Goal: Task Accomplishment & Management: Manage account settings

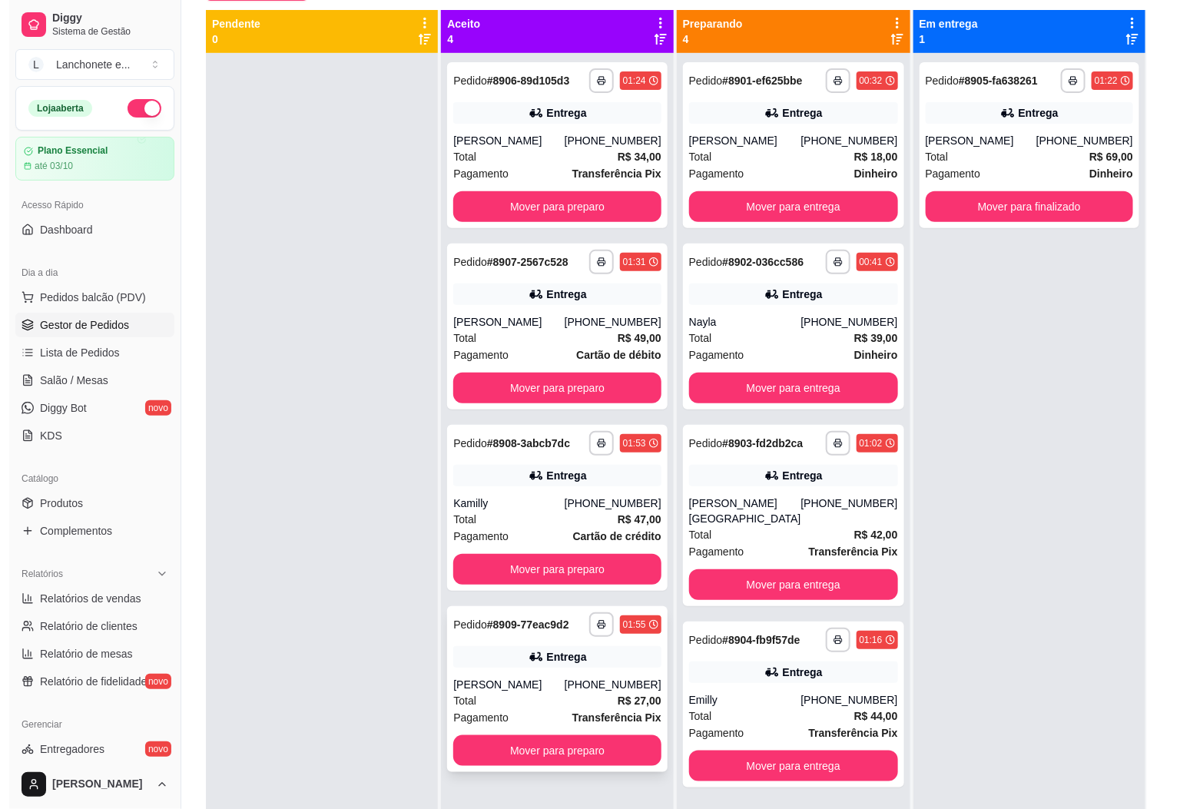
scroll to position [42, 0]
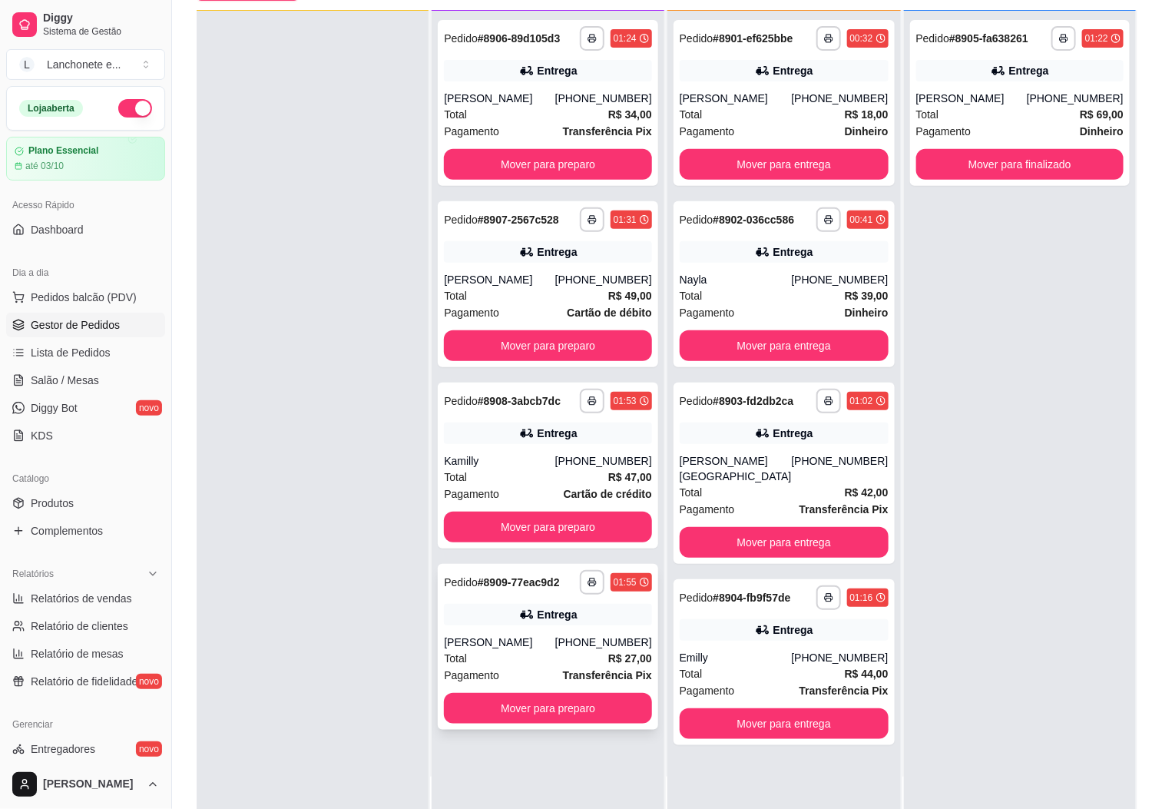
click at [593, 638] on div "[PHONE_NUMBER]" at bounding box center [603, 641] width 97 height 15
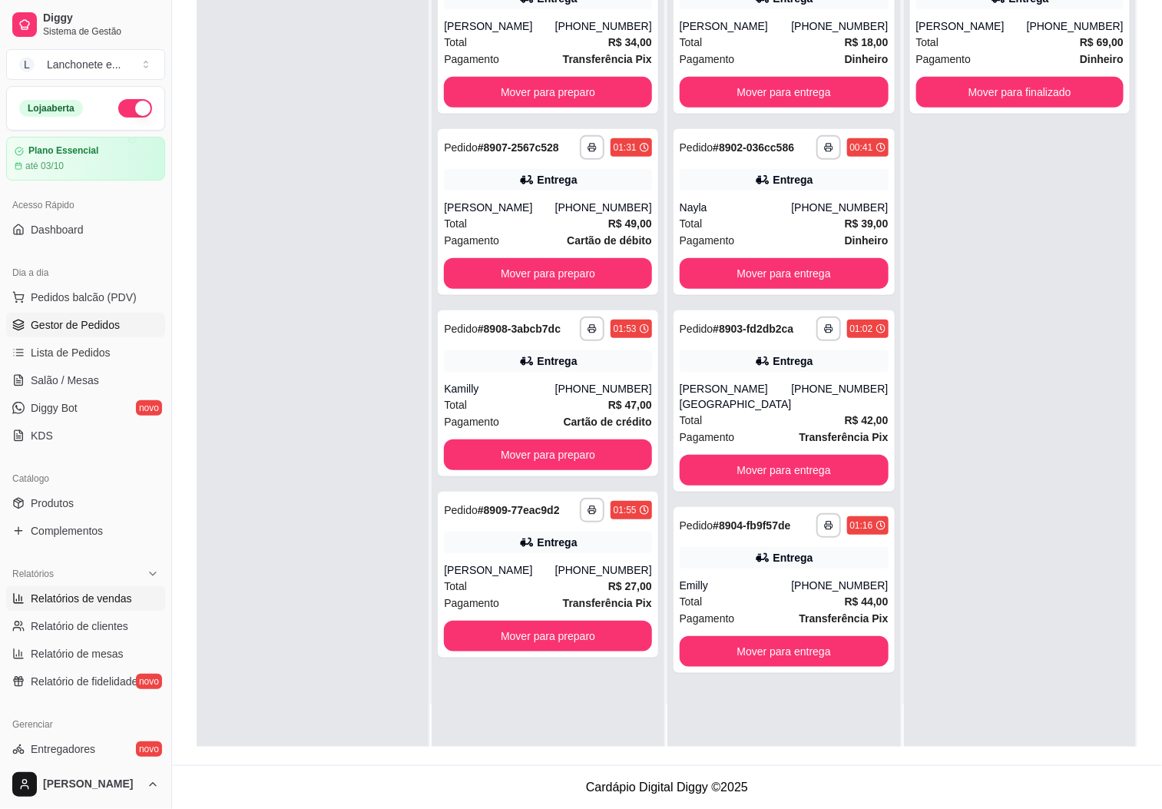
click at [104, 593] on span "Relatórios de vendas" at bounding box center [81, 598] width 101 height 15
select select "ALL"
select select "0"
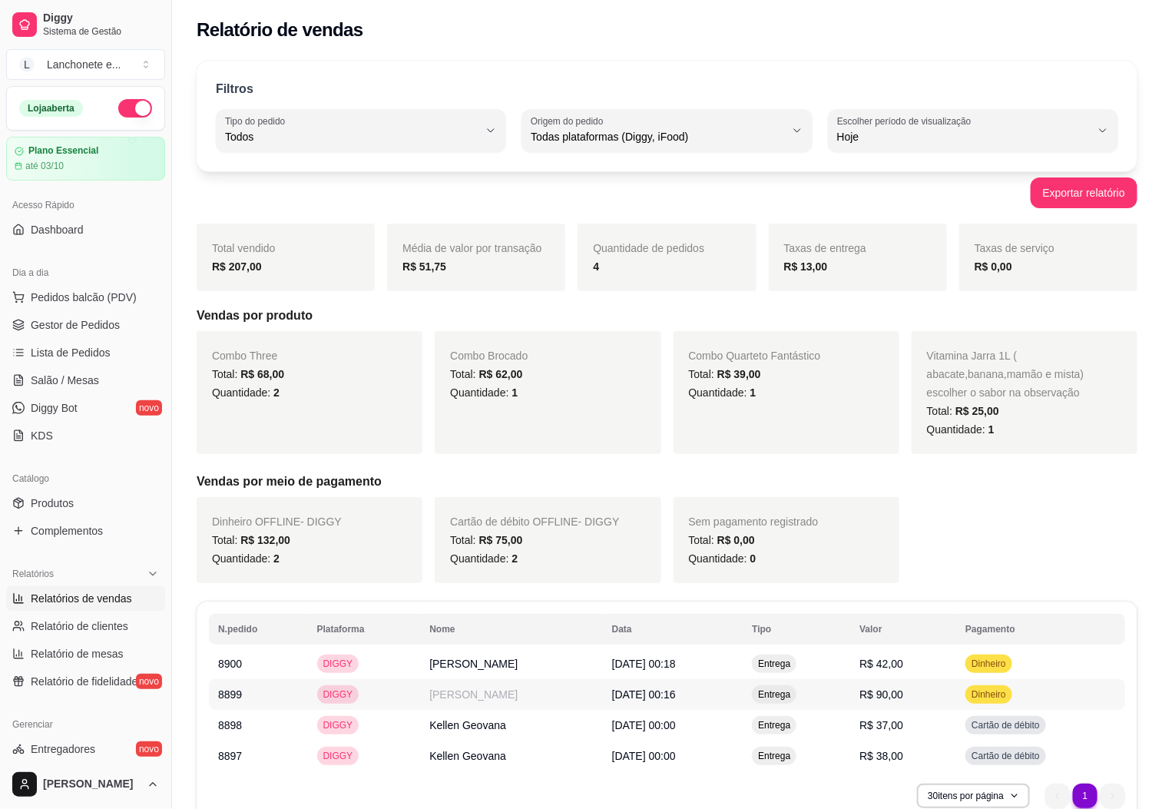
scroll to position [74, 0]
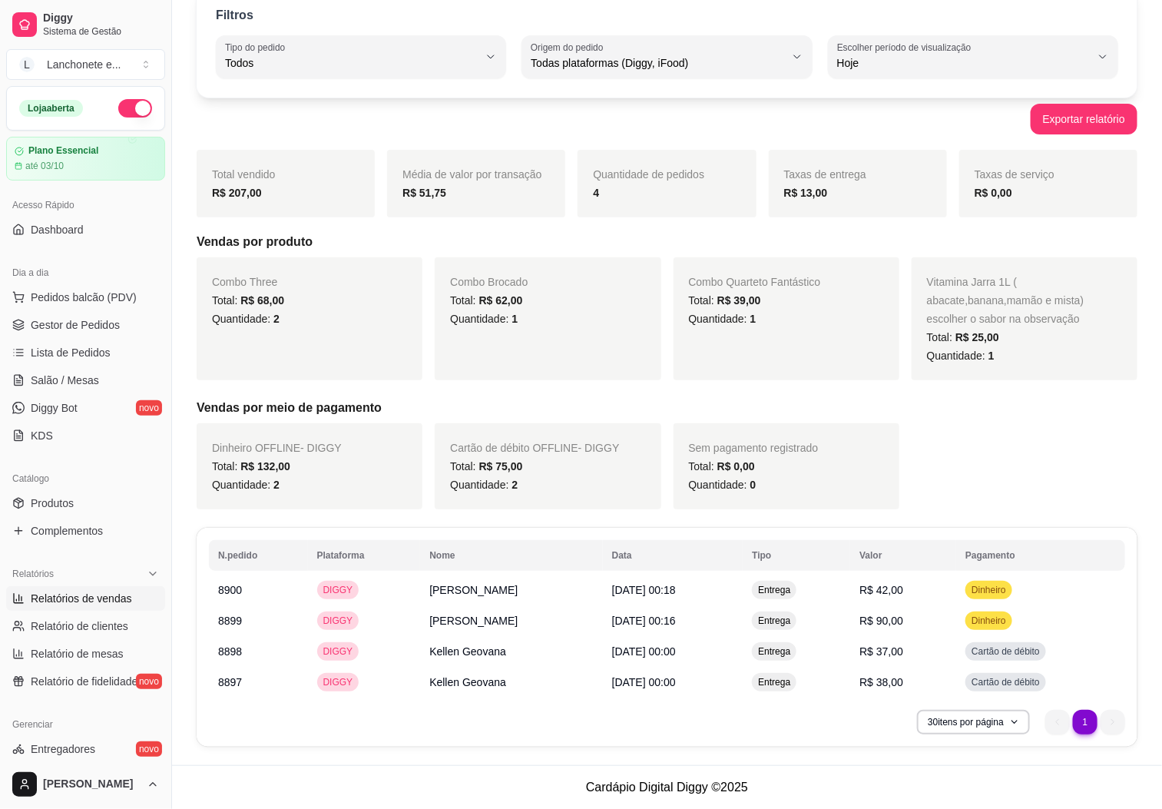
click at [1098, 726] on ul "1 1" at bounding box center [1085, 722] width 80 height 25
click at [1111, 726] on ul "1 1" at bounding box center [1085, 722] width 80 height 25
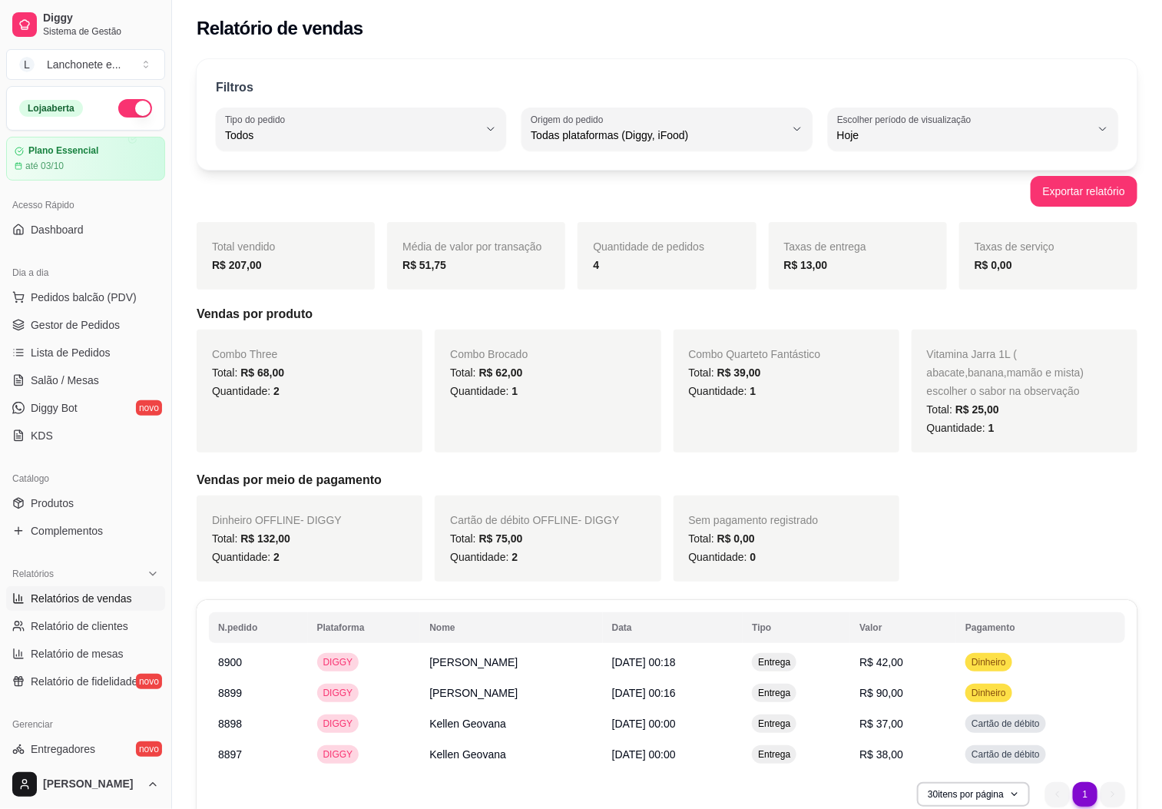
scroll to position [0, 0]
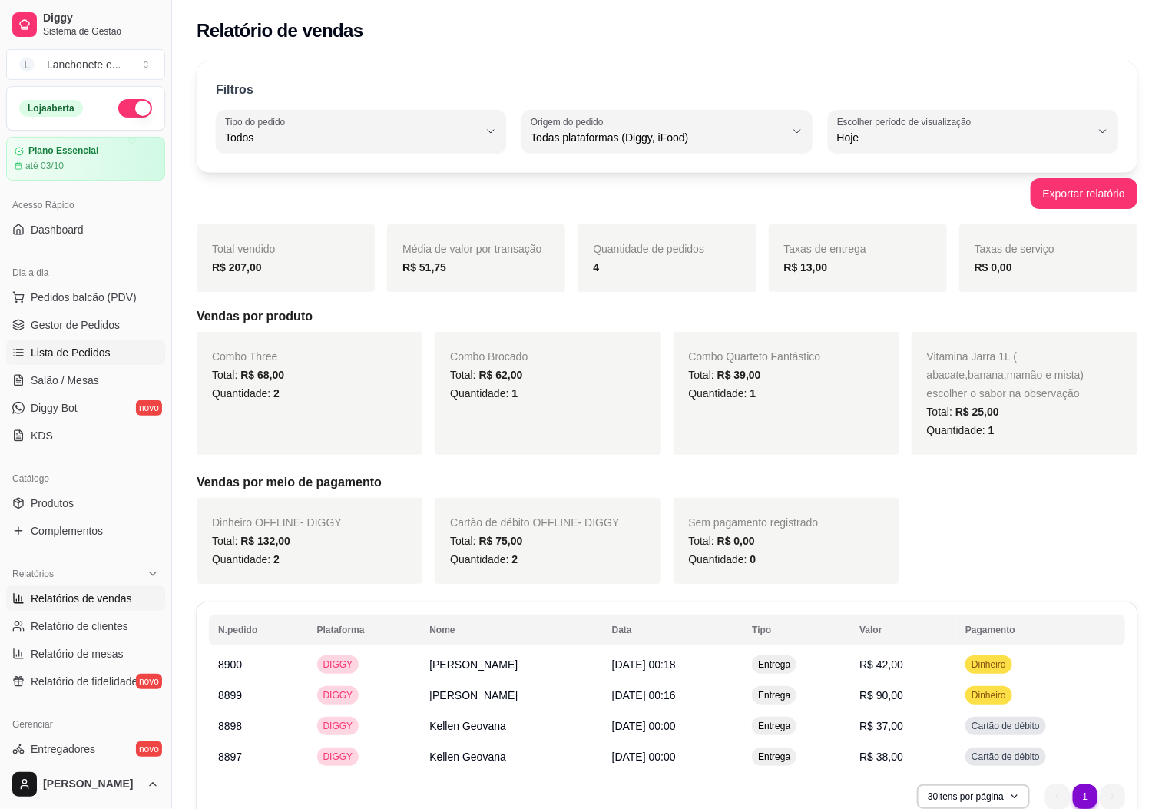
click at [102, 349] on span "Lista de Pedidos" at bounding box center [71, 352] width 80 height 15
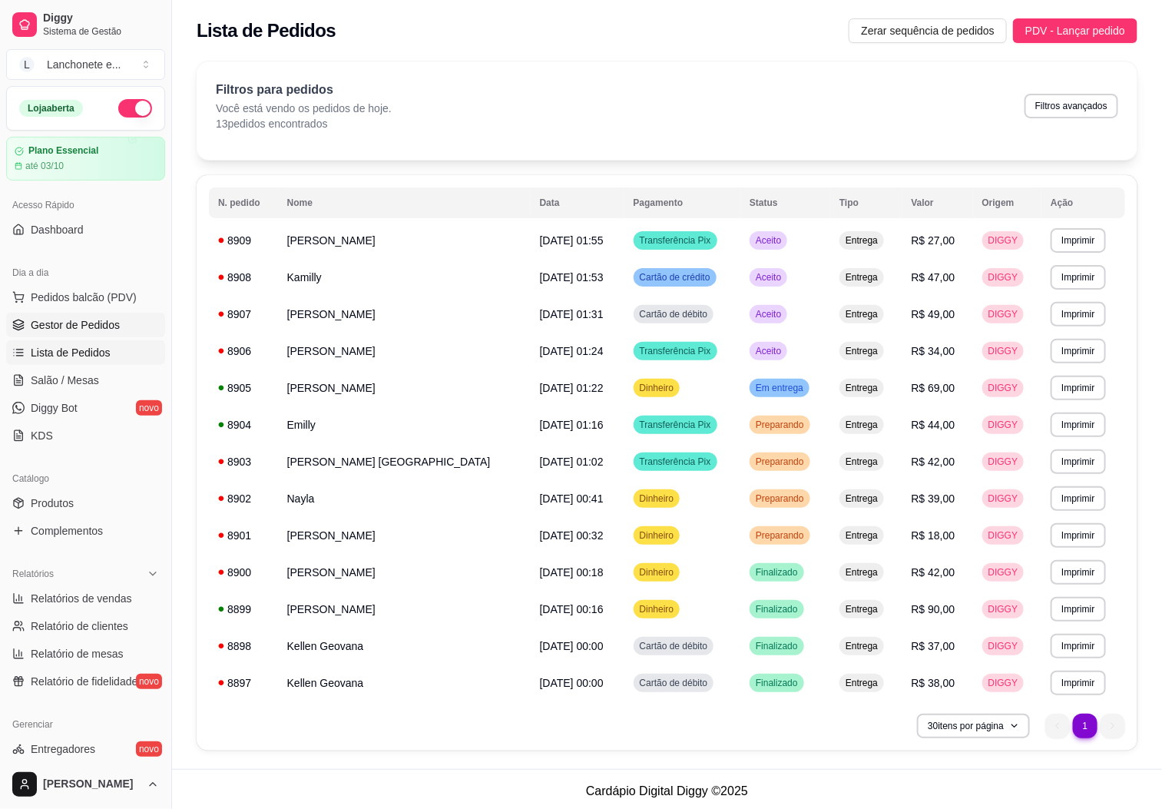
click at [102, 325] on span "Gestor de Pedidos" at bounding box center [75, 324] width 89 height 15
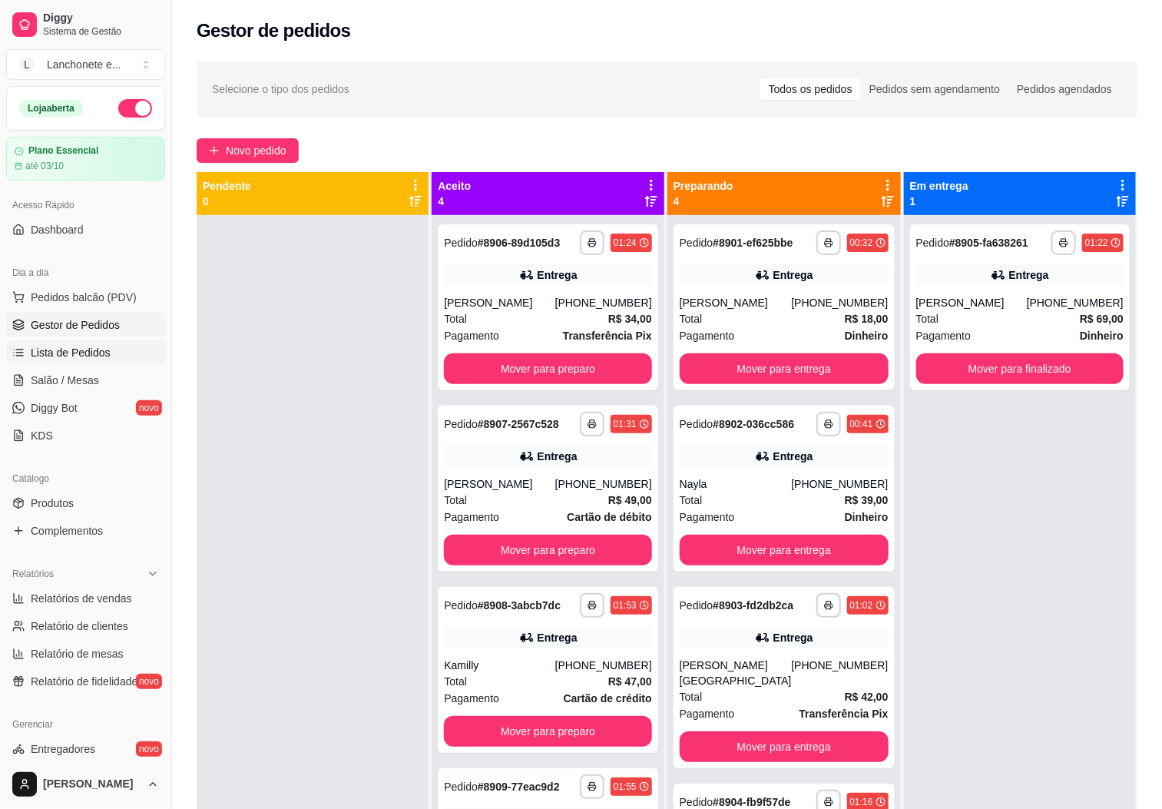
click at [109, 353] on link "Lista de Pedidos" at bounding box center [85, 352] width 159 height 25
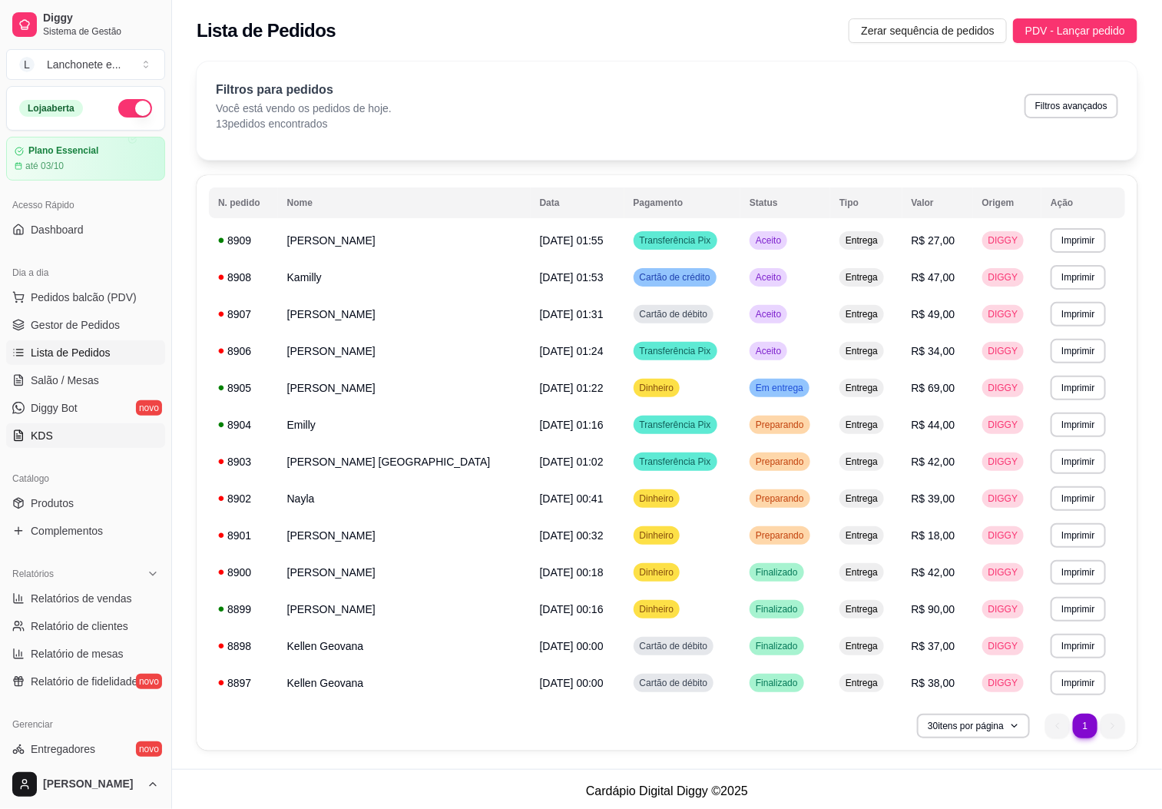
click at [65, 438] on link "KDS" at bounding box center [85, 435] width 159 height 25
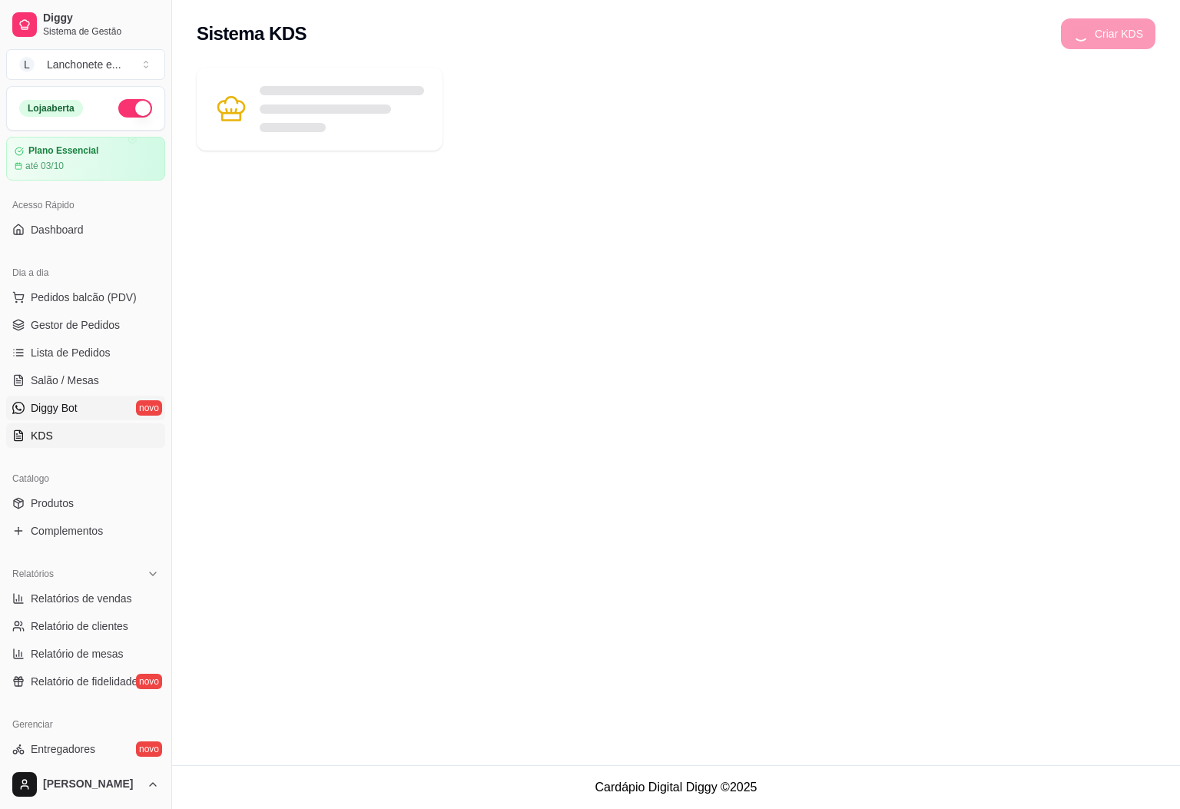
click at [62, 418] on link "Diggy Bot novo" at bounding box center [85, 408] width 159 height 25
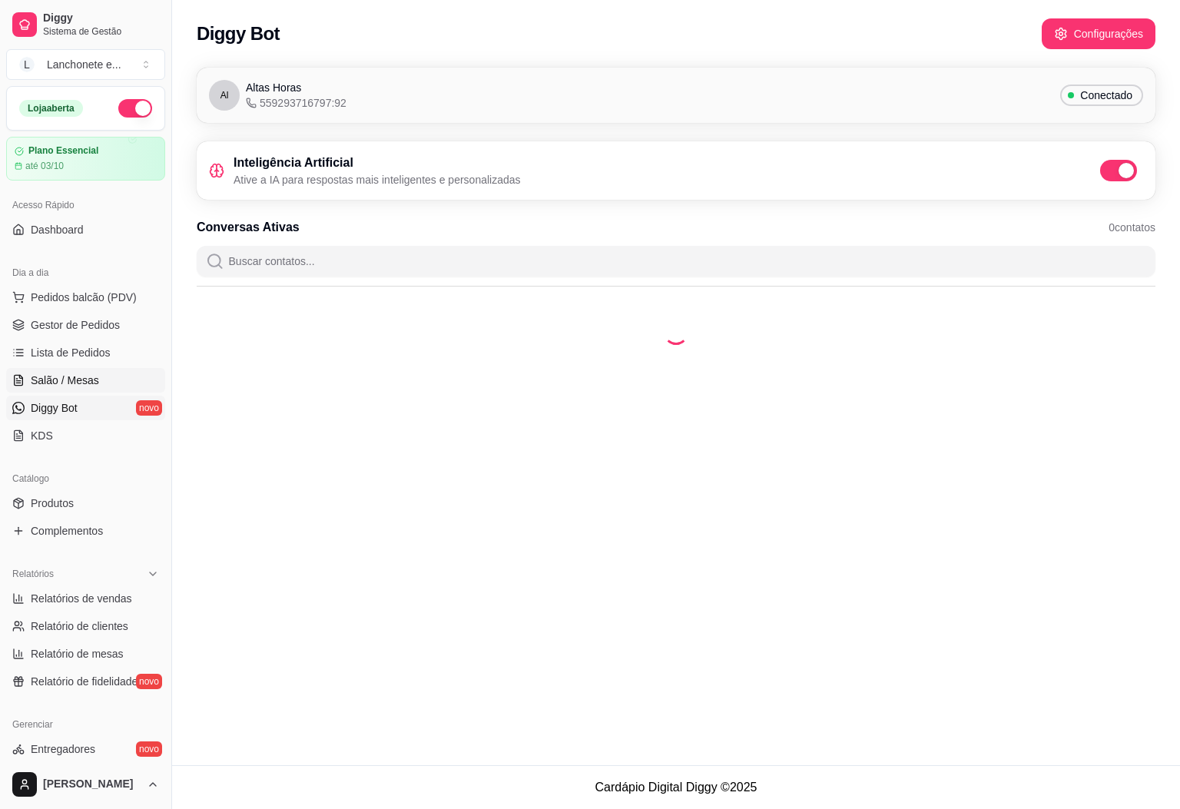
click at [62, 388] on span "Salão / Mesas" at bounding box center [65, 379] width 68 height 15
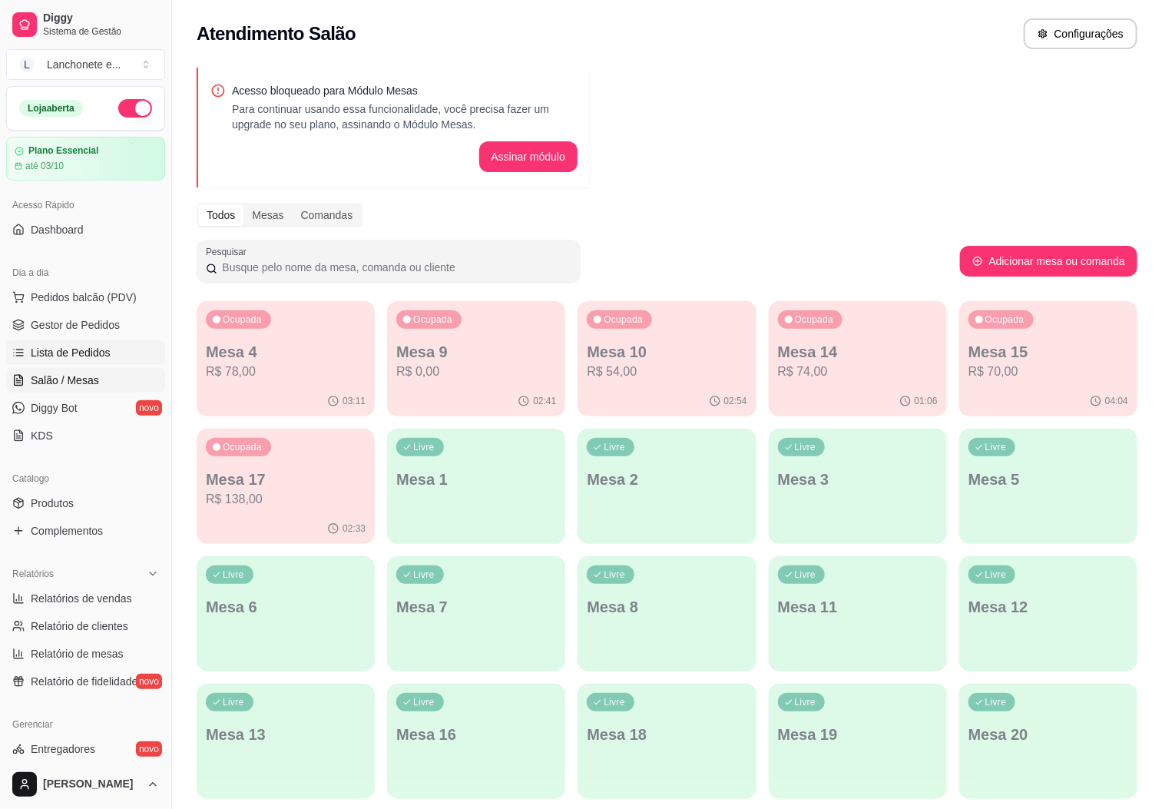
click at [63, 360] on span "Lista de Pedidos" at bounding box center [71, 352] width 80 height 15
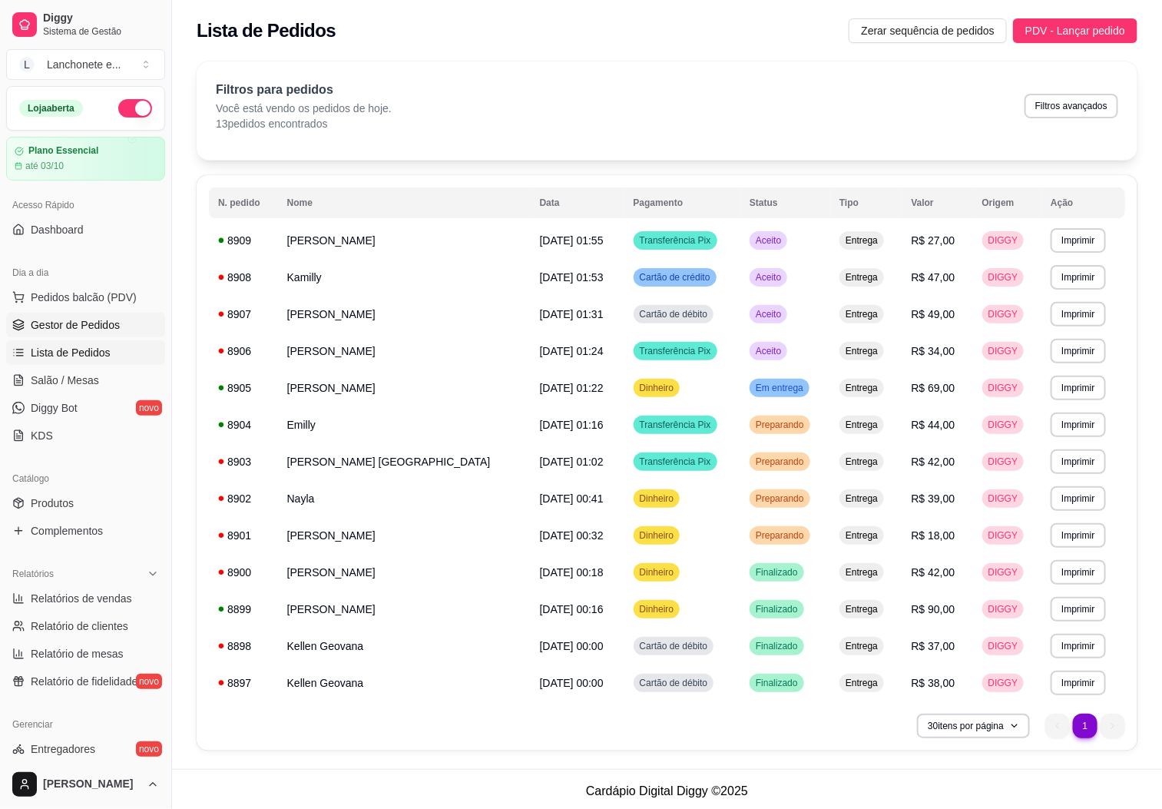
click at [84, 319] on span "Gestor de Pedidos" at bounding box center [75, 324] width 89 height 15
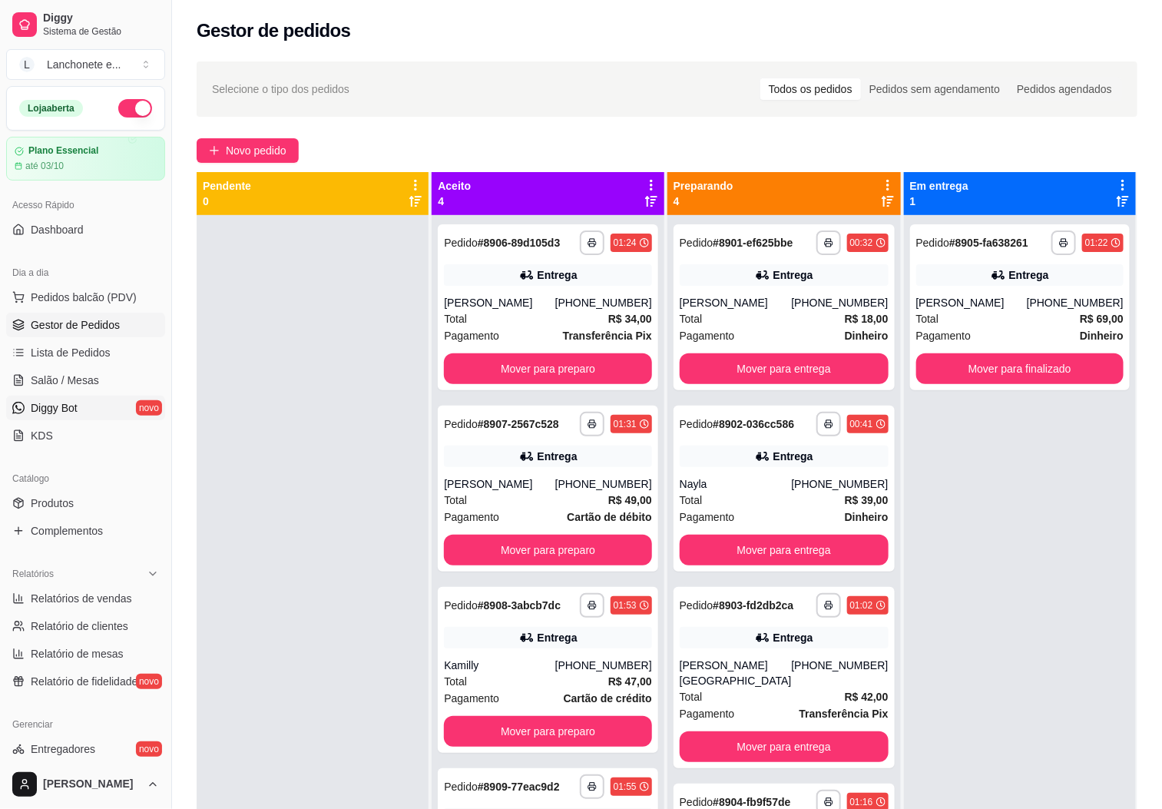
click at [76, 416] on span "Diggy Bot" at bounding box center [54, 407] width 47 height 15
click at [90, 330] on span "Gestor de Pedidos" at bounding box center [75, 324] width 89 height 15
click at [97, 300] on span "Pedidos balcão (PDV)" at bounding box center [84, 297] width 106 height 15
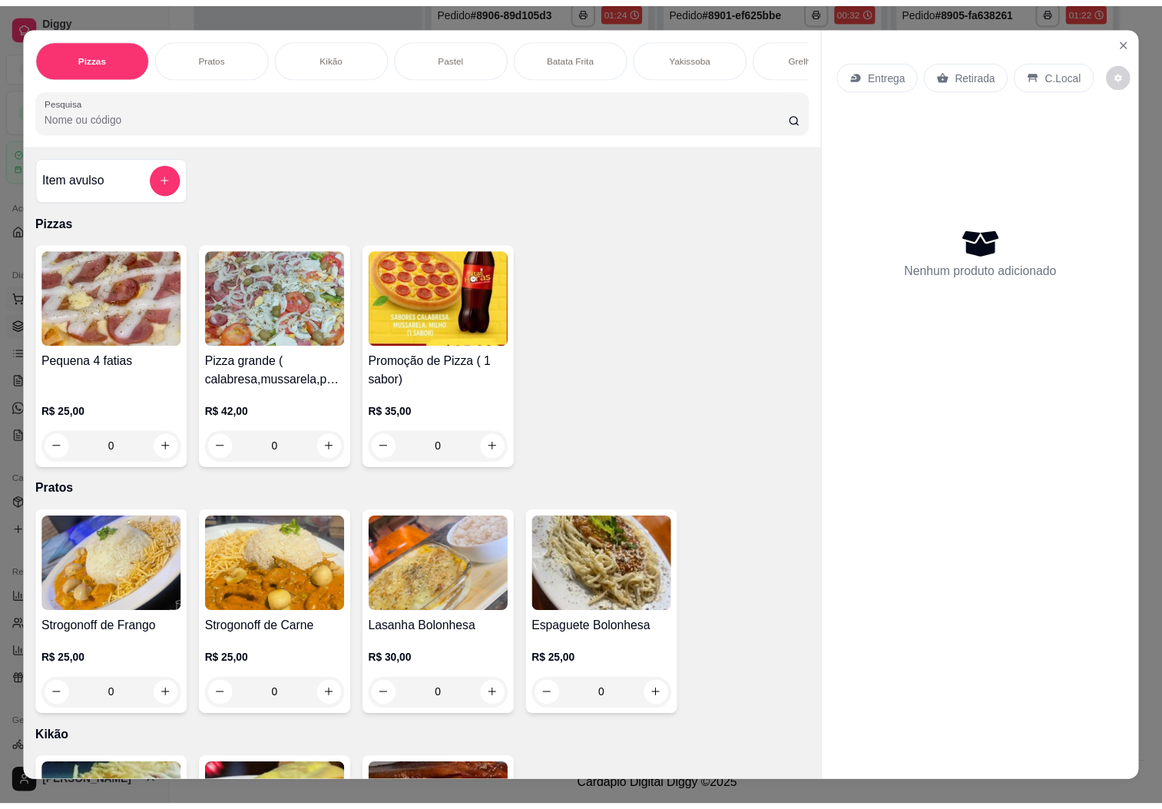
scroll to position [42, 0]
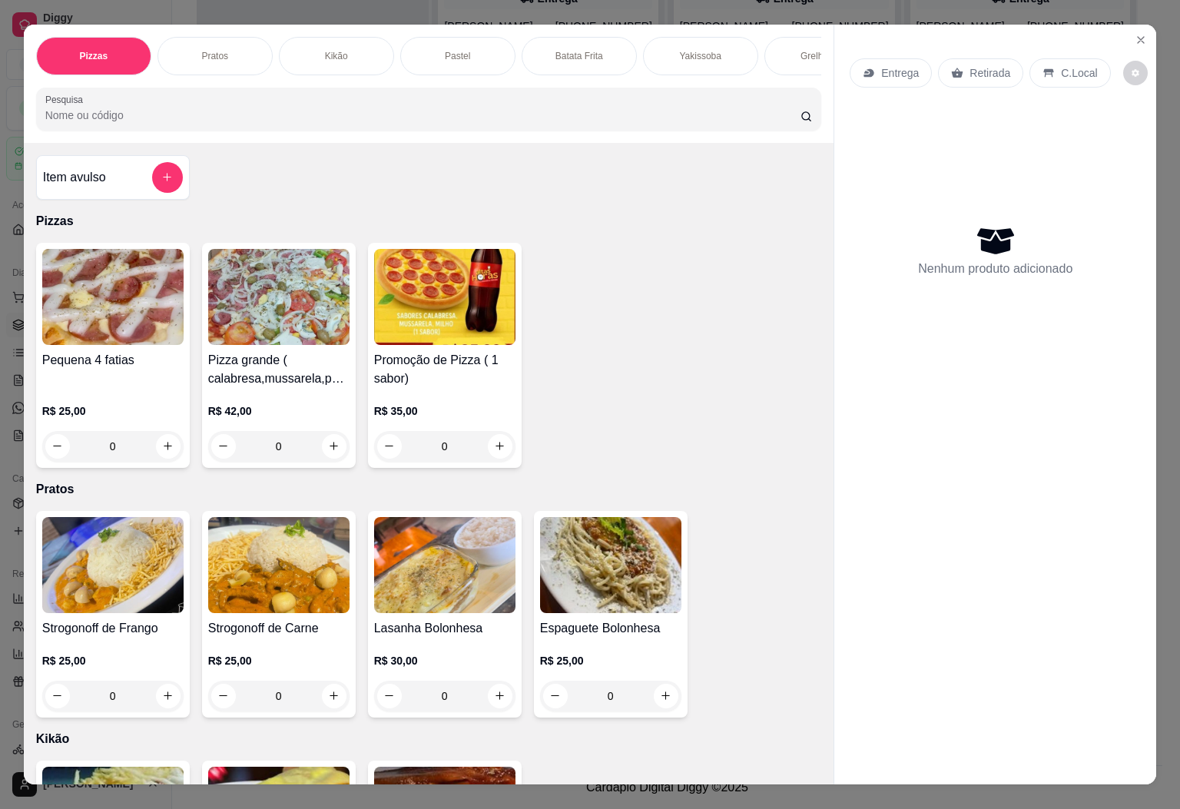
click at [901, 74] on div "Entrega" at bounding box center [890, 72] width 82 height 29
click at [855, 71] on div "Entrega" at bounding box center [890, 72] width 82 height 29
click at [1128, 31] on button "Close" at bounding box center [1140, 40] width 25 height 25
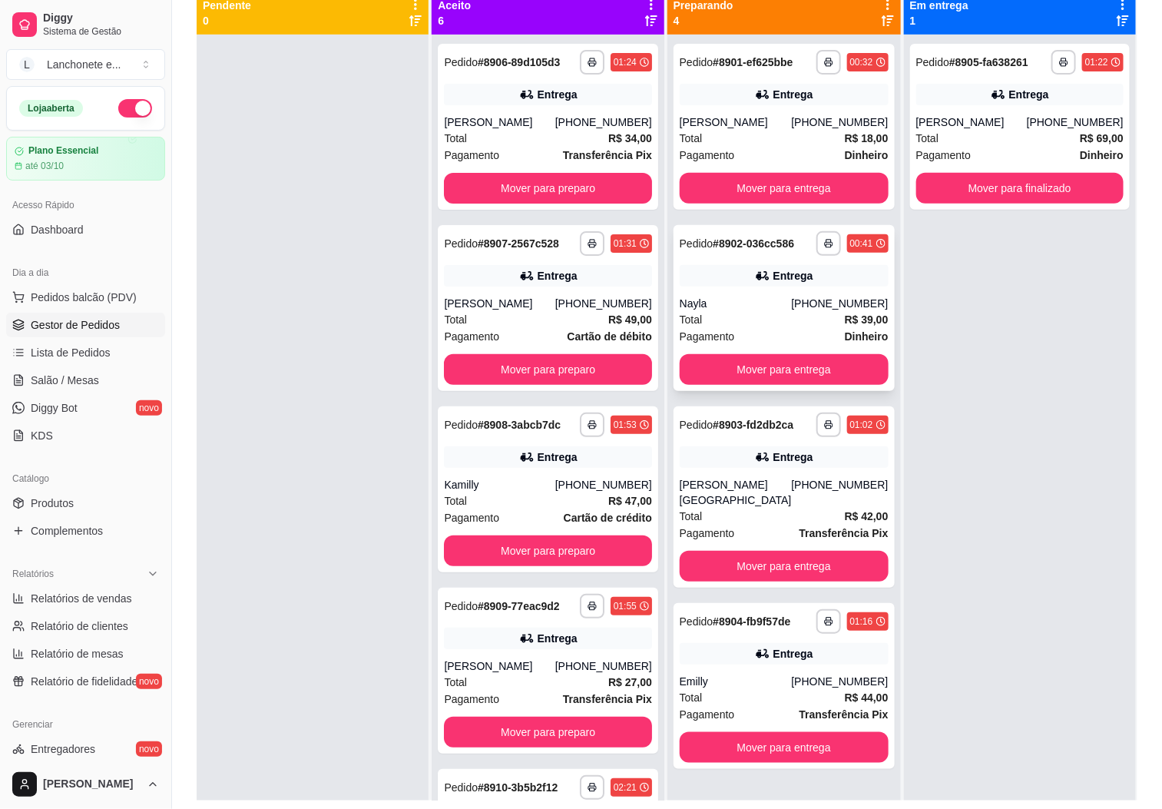
scroll to position [5, 0]
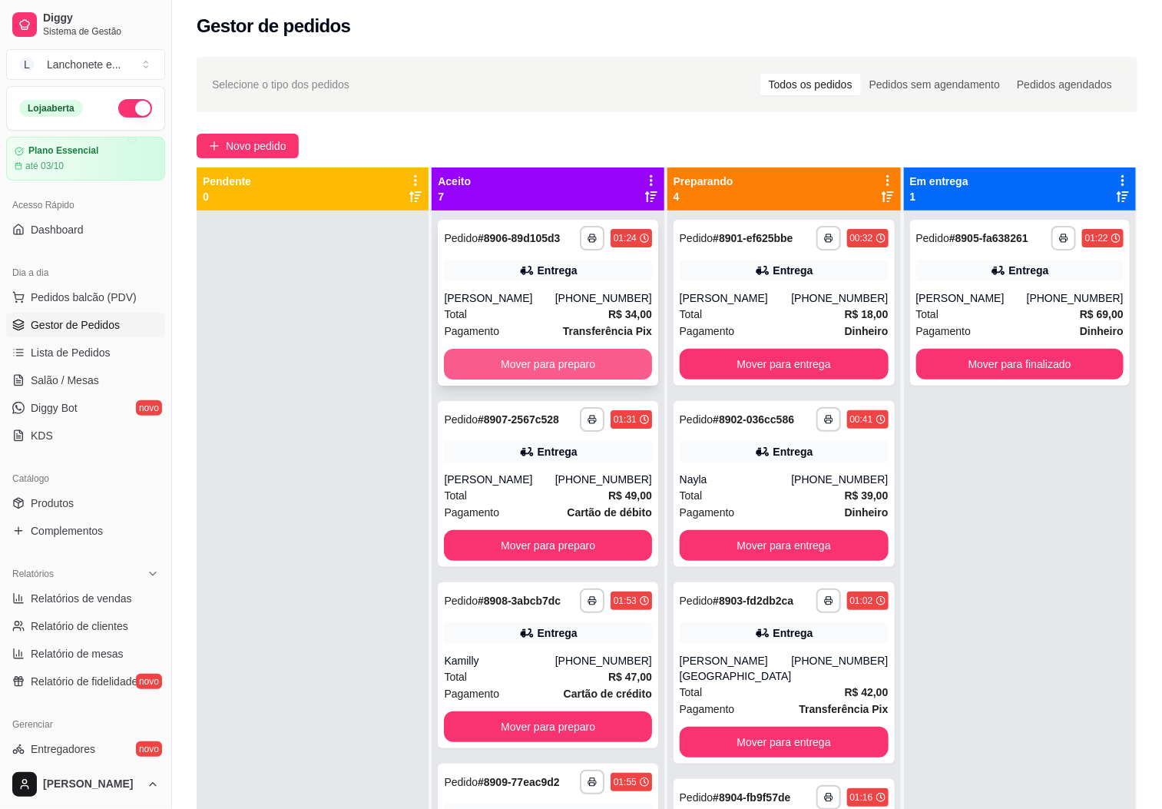
click at [551, 376] on button "Mover para preparo" at bounding box center [547, 364] width 207 height 31
click at [553, 379] on button "Mover para preparo" at bounding box center [547, 364] width 201 height 30
click at [551, 379] on div "Mover para preparo" at bounding box center [547, 364] width 207 height 31
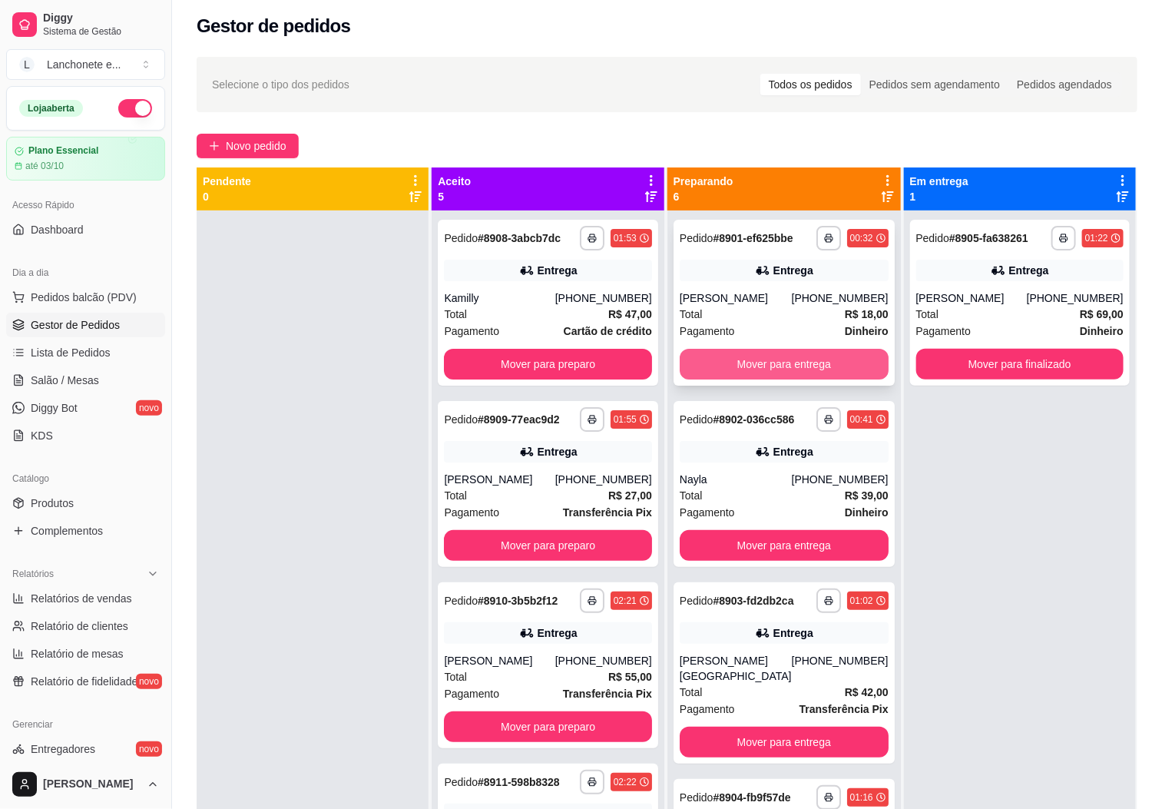
click at [804, 358] on button "Mover para entrega" at bounding box center [784, 364] width 209 height 31
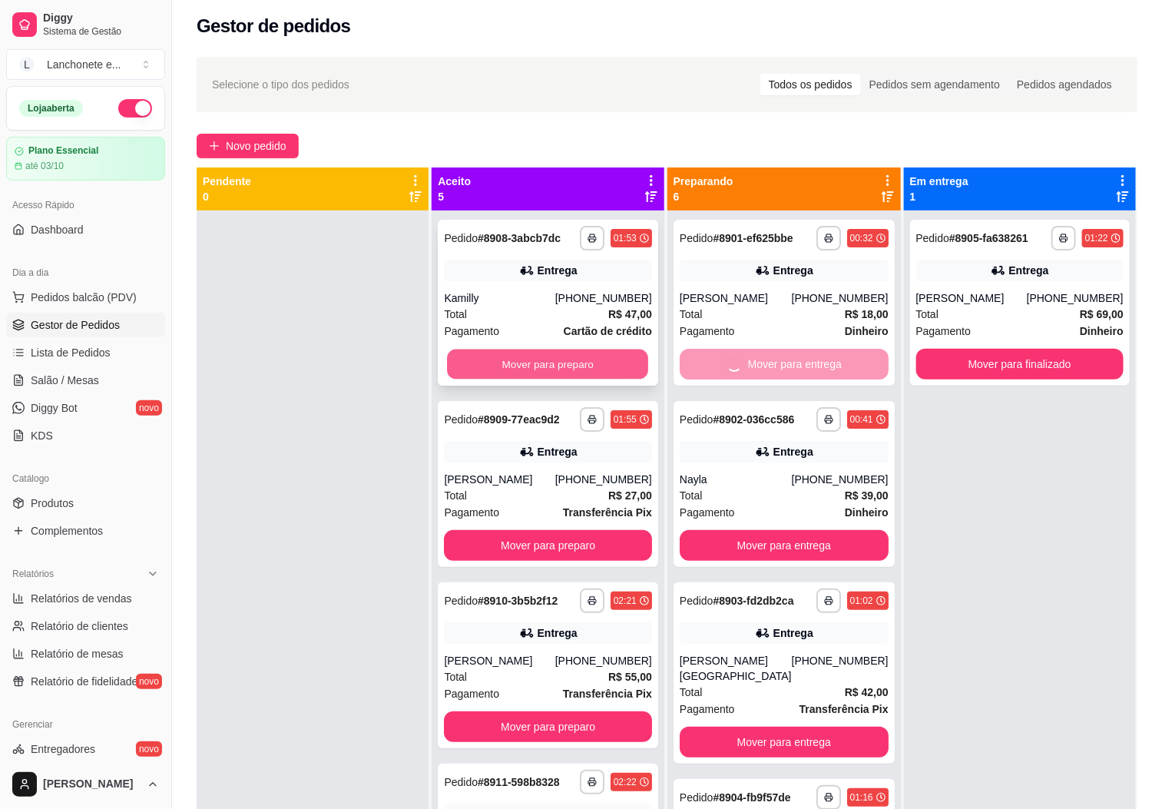
click at [571, 373] on button "Mover para preparo" at bounding box center [547, 364] width 201 height 30
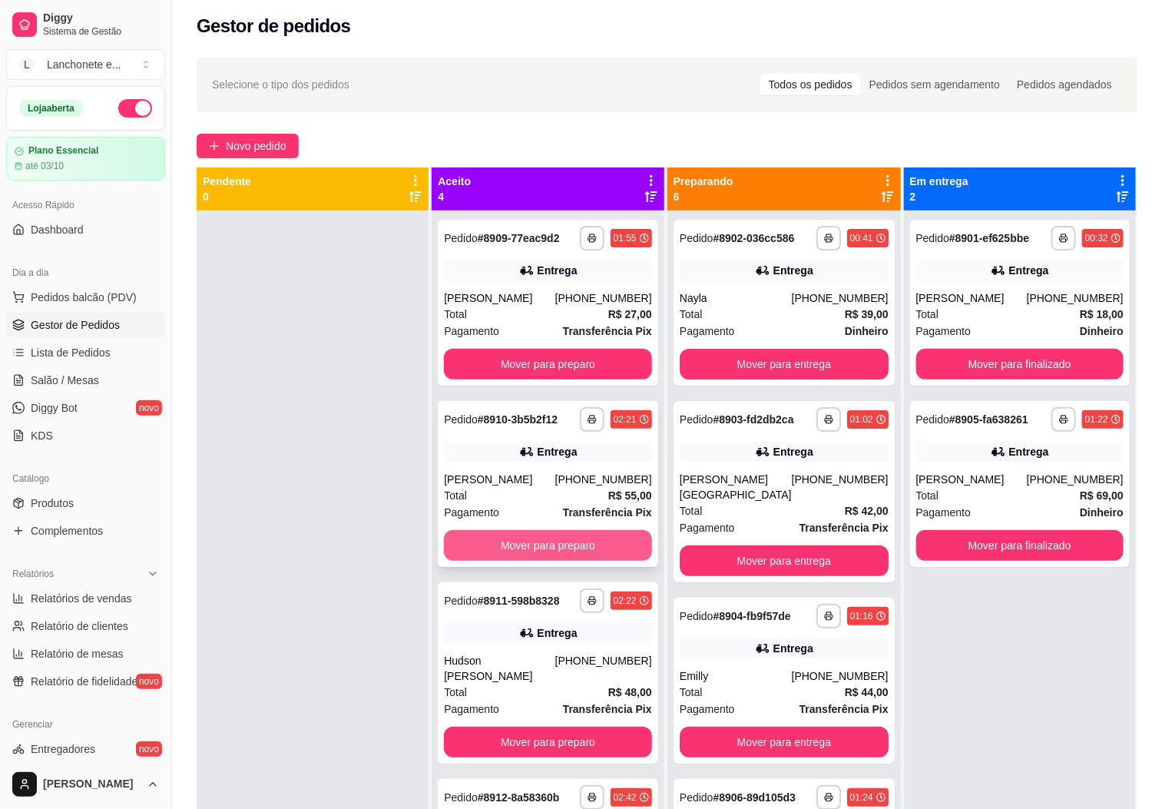
click at [579, 542] on button "Mover para preparo" at bounding box center [547, 545] width 207 height 31
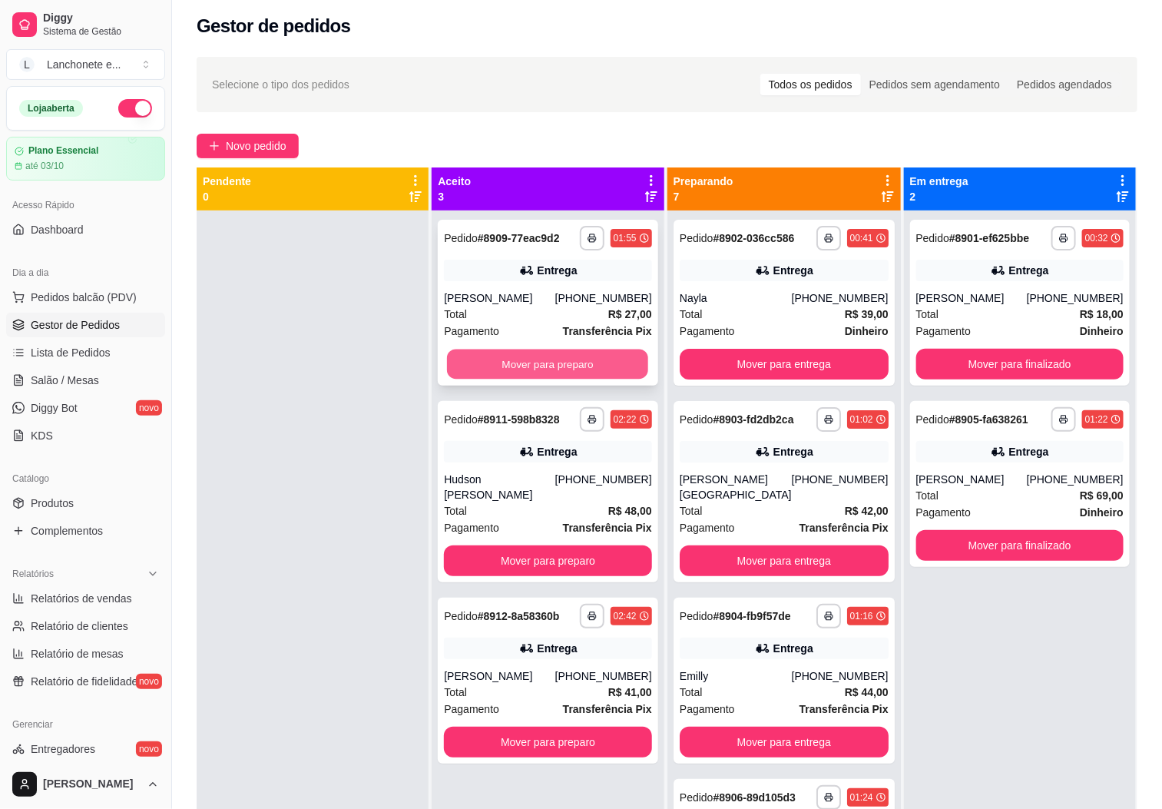
click at [556, 367] on button "Mover para preparo" at bounding box center [547, 364] width 201 height 30
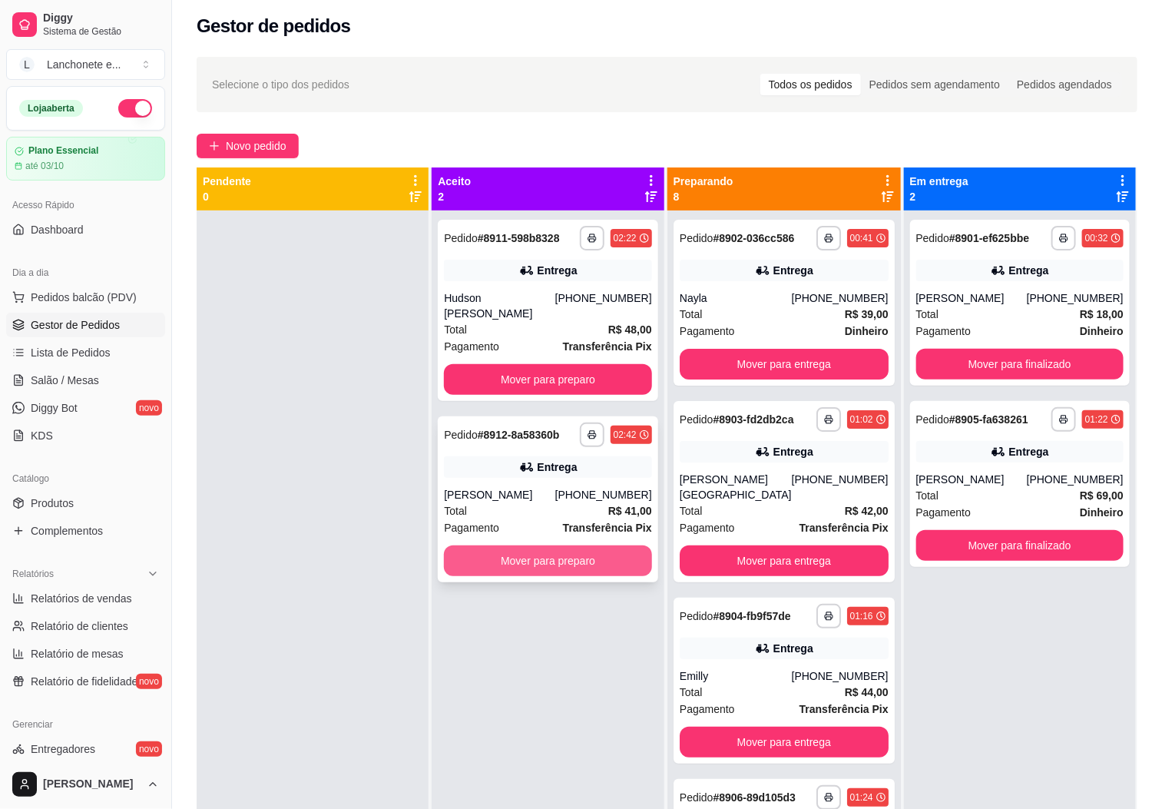
click at [564, 565] on button "Mover para preparo" at bounding box center [547, 560] width 207 height 31
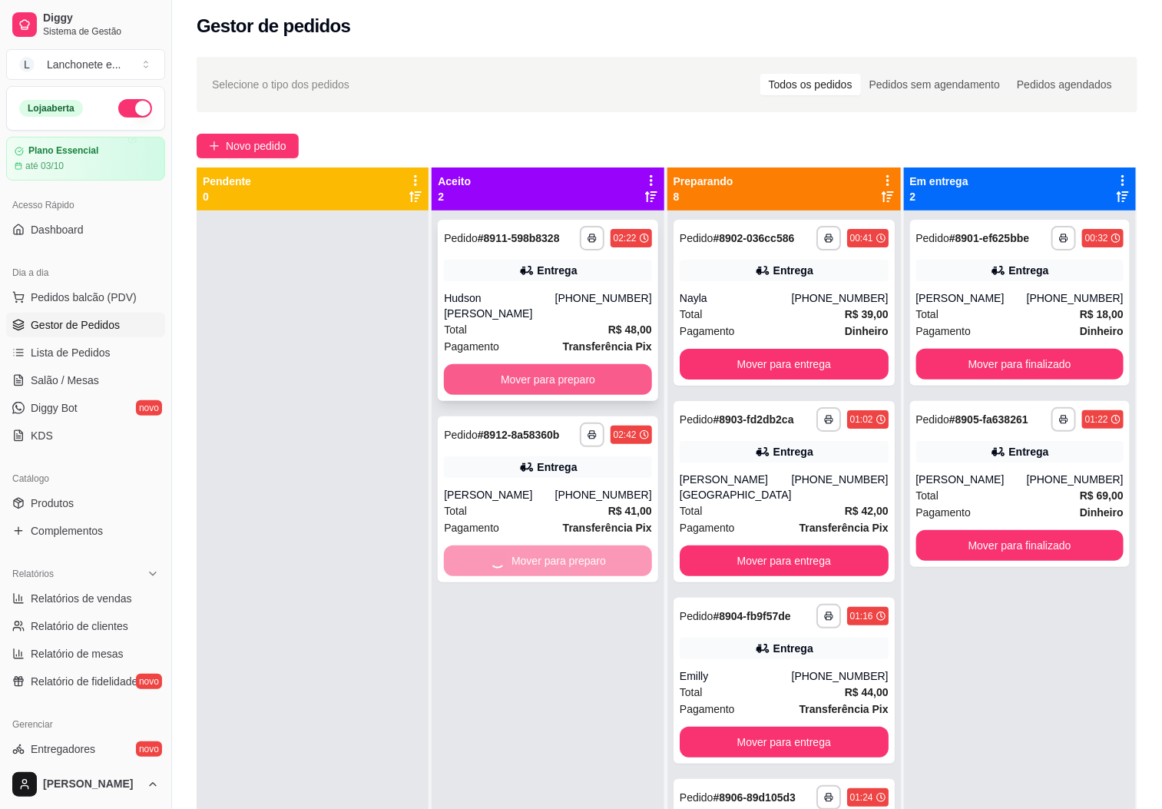
click at [615, 371] on button "Mover para preparo" at bounding box center [547, 379] width 207 height 31
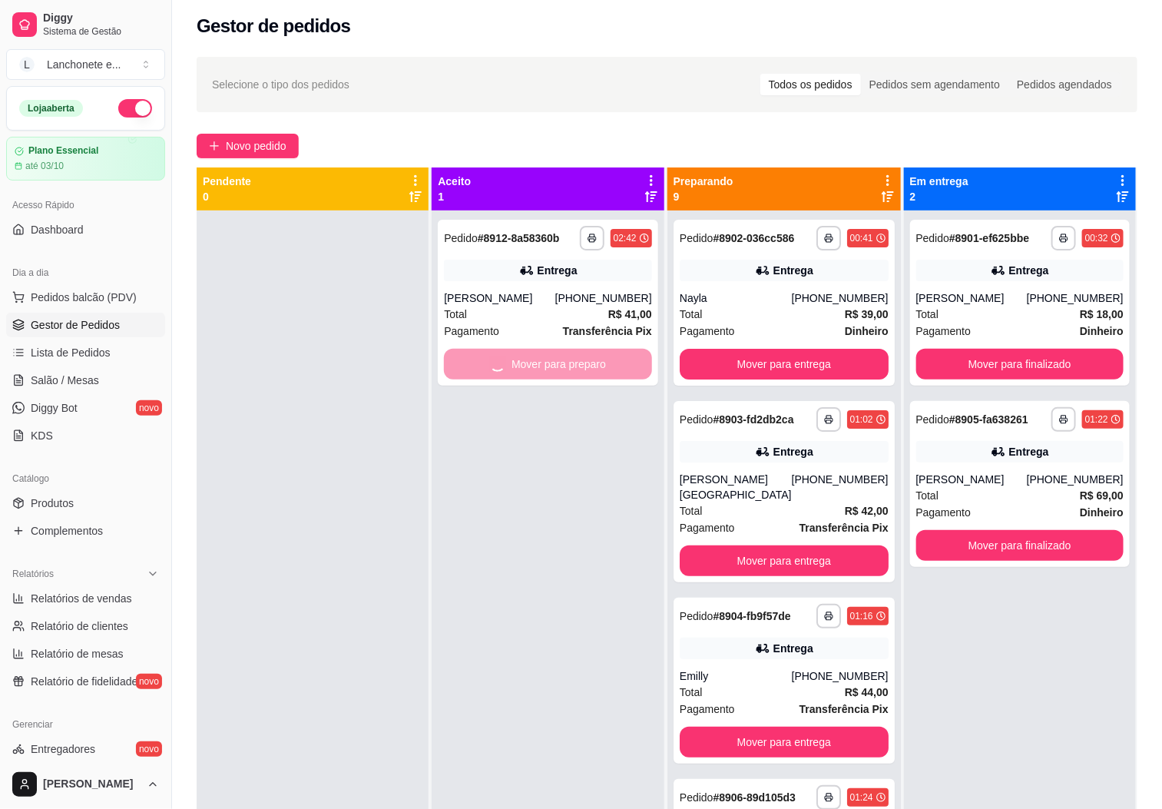
click at [122, 104] on button "button" at bounding box center [135, 108] width 34 height 18
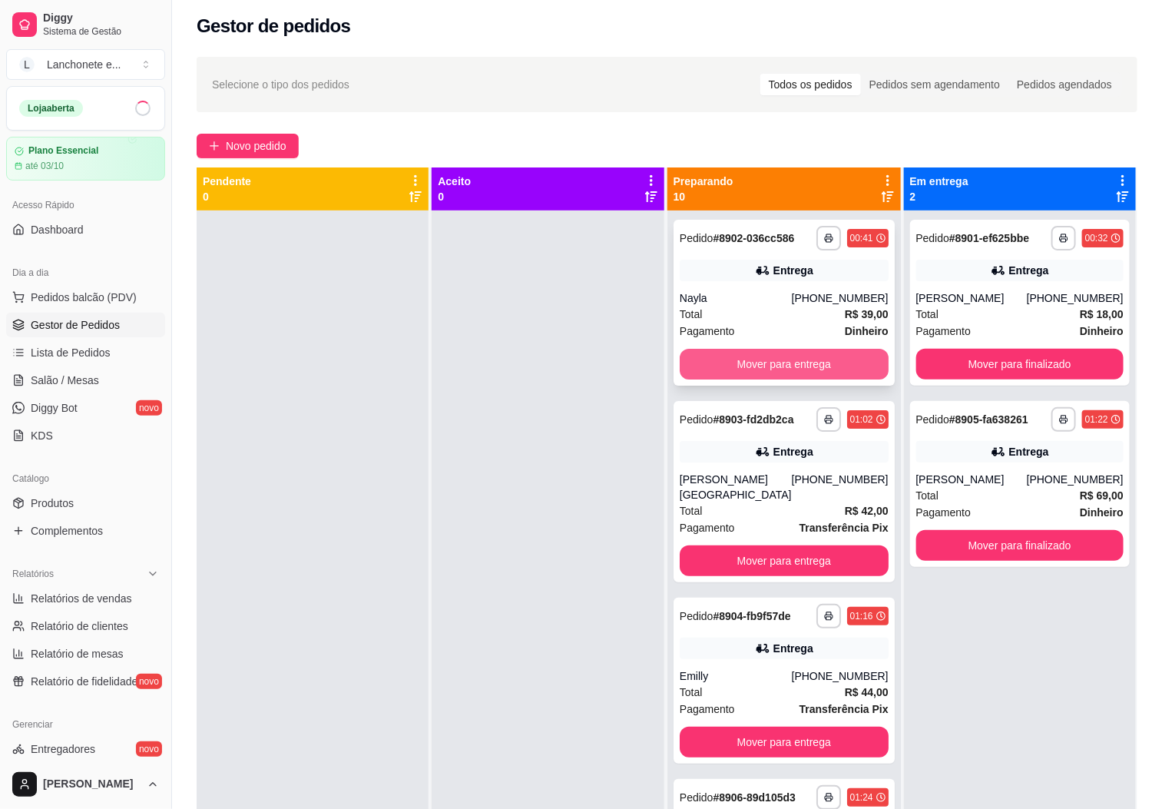
click at [742, 374] on button "Mover para entrega" at bounding box center [784, 364] width 209 height 31
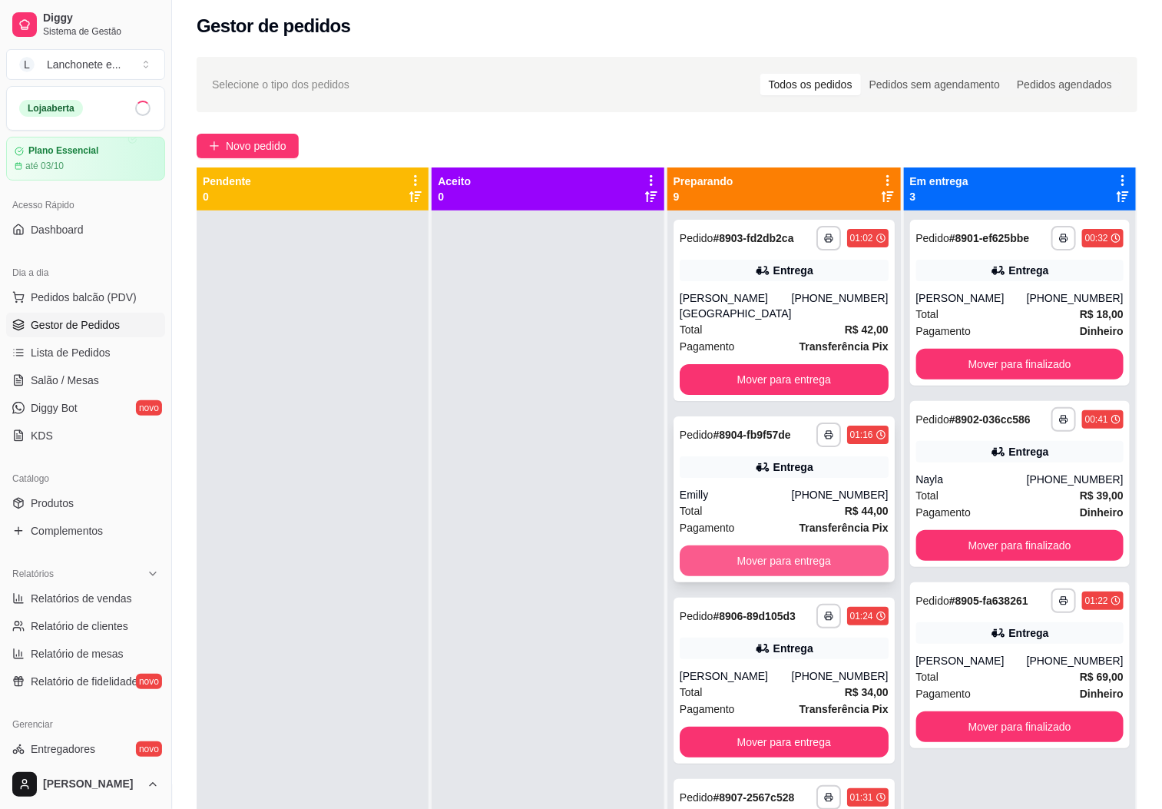
click at [786, 553] on button "Mover para entrega" at bounding box center [784, 560] width 209 height 31
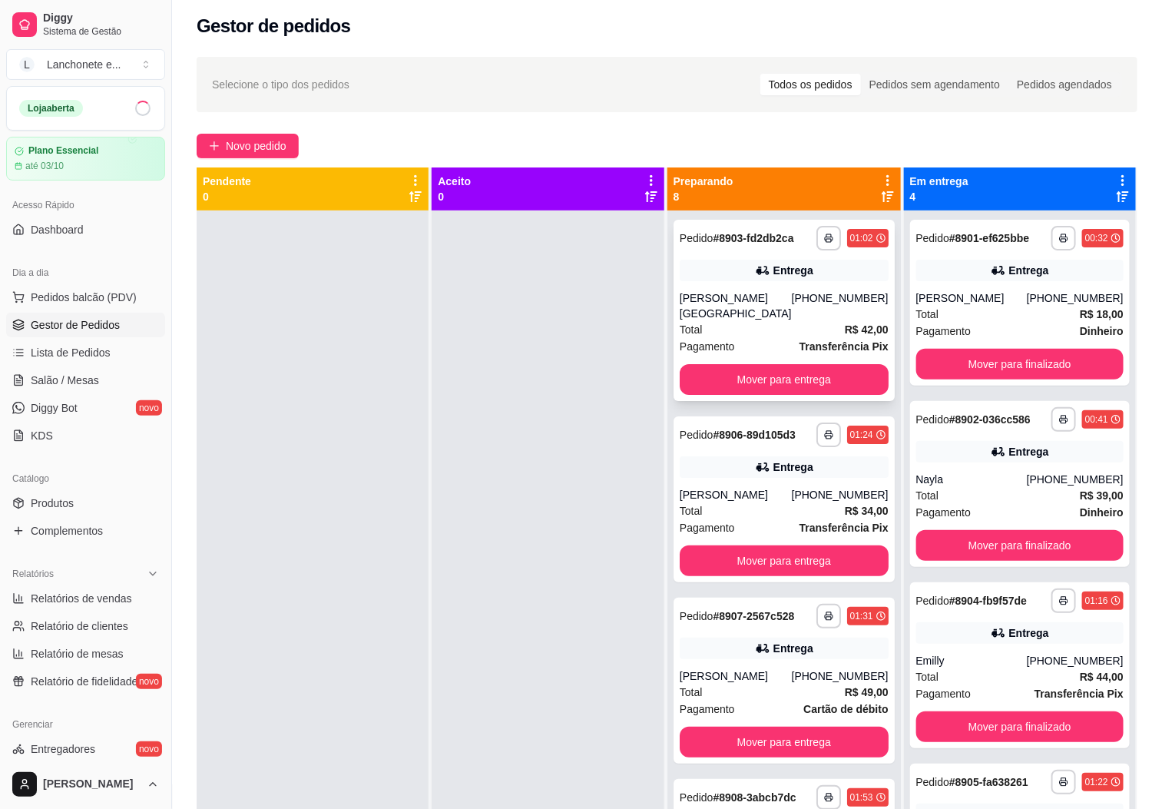
click at [809, 351] on div "**********" at bounding box center [784, 310] width 221 height 181
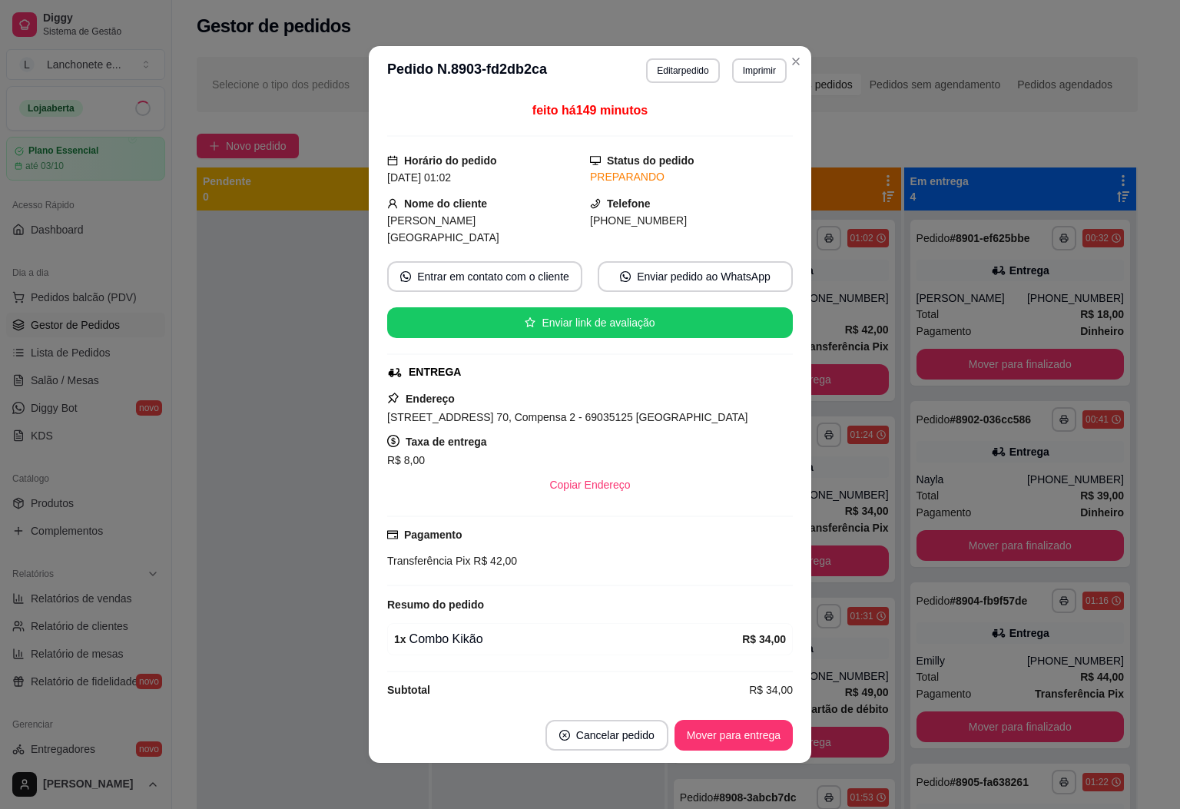
click at [743, 733] on button "Mover para entrega" at bounding box center [733, 735] width 118 height 31
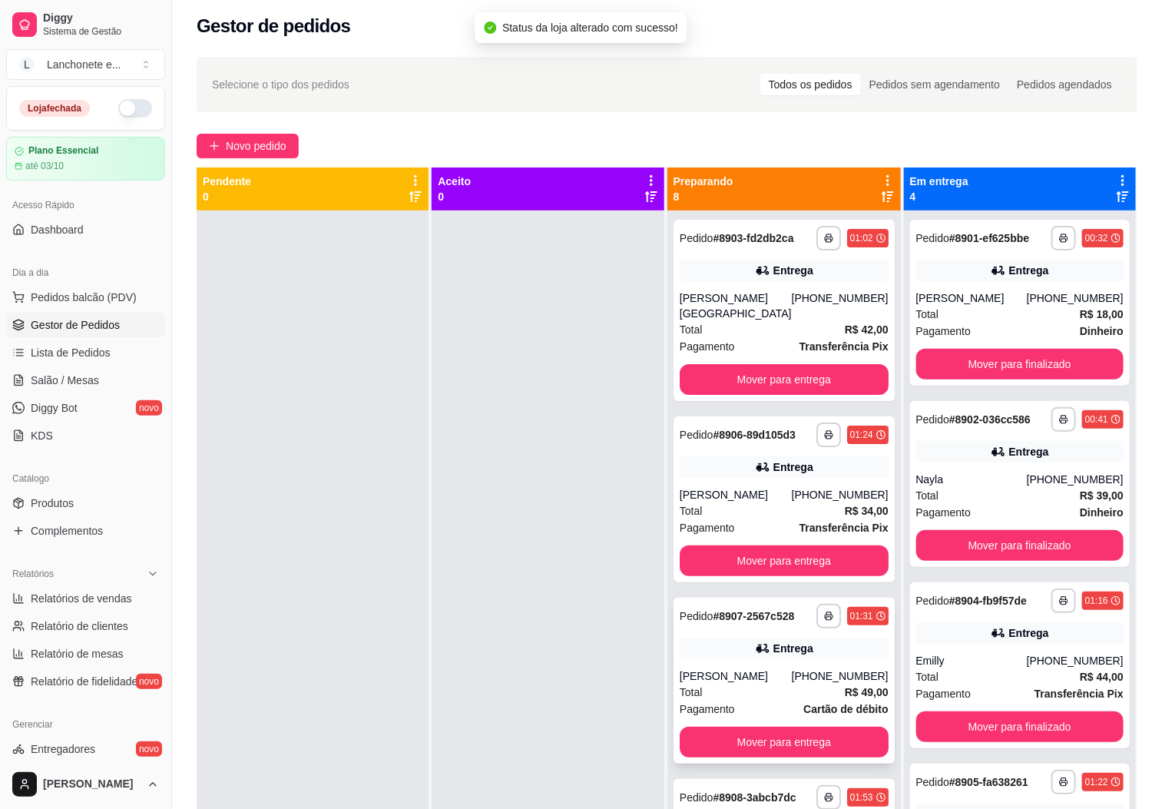
click at [829, 731] on div "**********" at bounding box center [784, 681] width 221 height 166
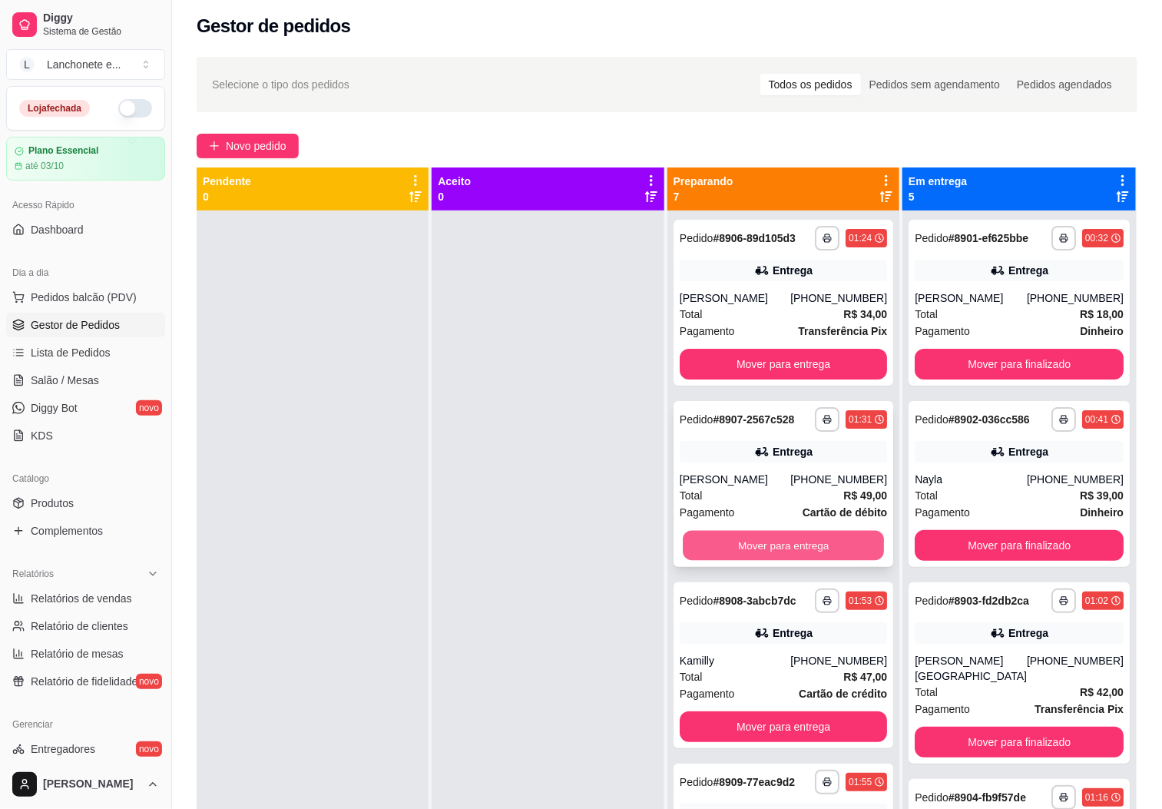
click at [737, 561] on button "Mover para entrega" at bounding box center [783, 546] width 201 height 30
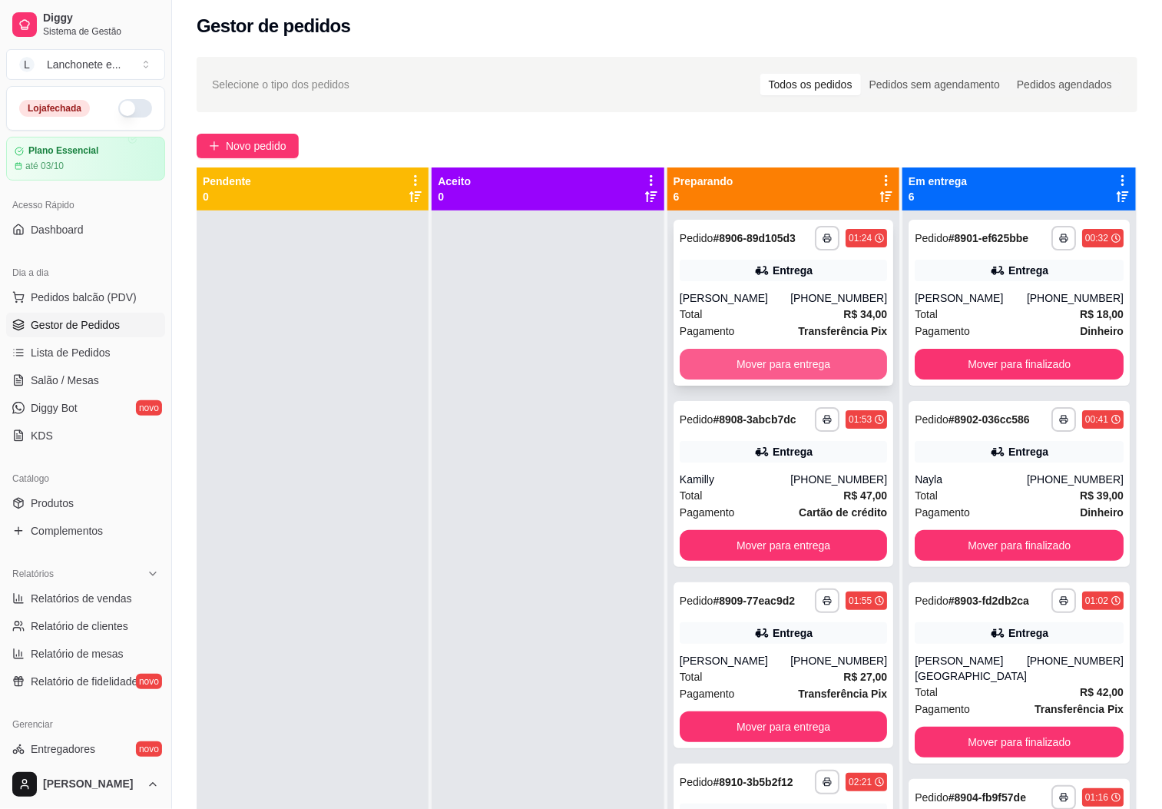
click at [770, 372] on button "Mover para entrega" at bounding box center [783, 364] width 207 height 31
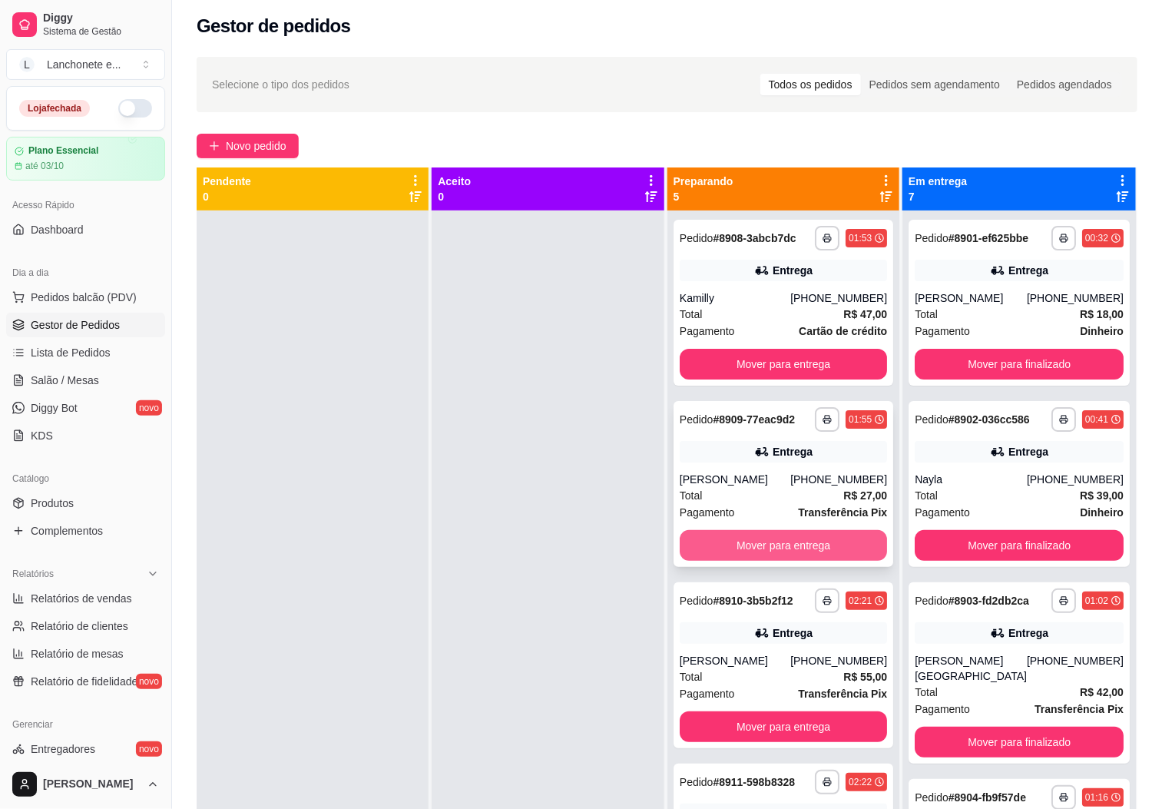
click at [786, 561] on button "Mover para entrega" at bounding box center [783, 545] width 207 height 31
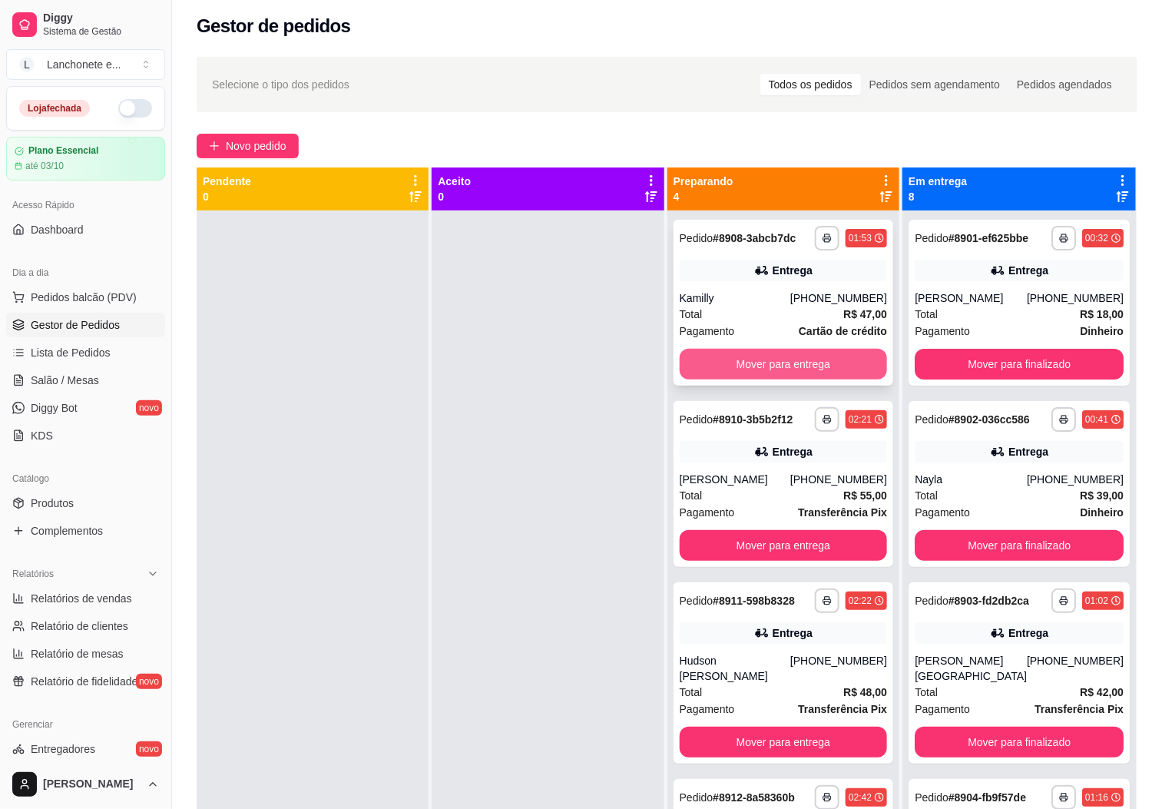
click at [789, 374] on button "Mover para entrega" at bounding box center [783, 364] width 207 height 31
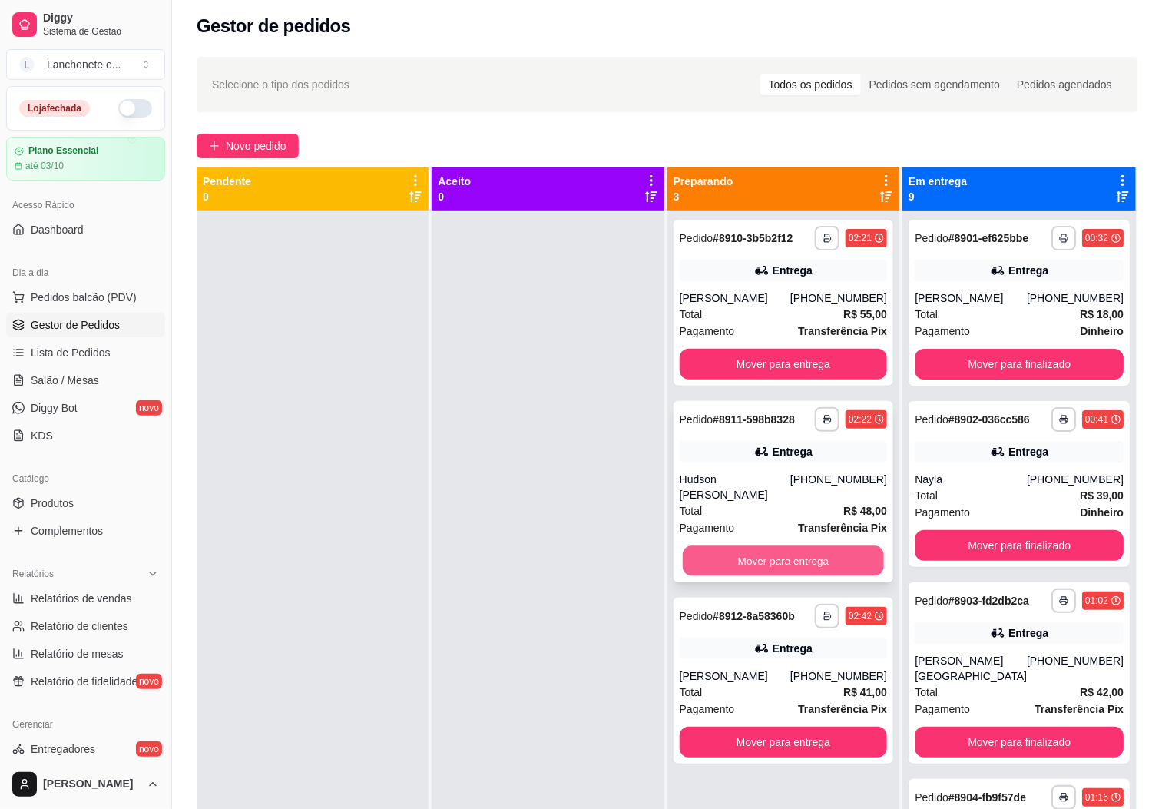
click at [809, 567] on button "Mover para entrega" at bounding box center [783, 561] width 201 height 30
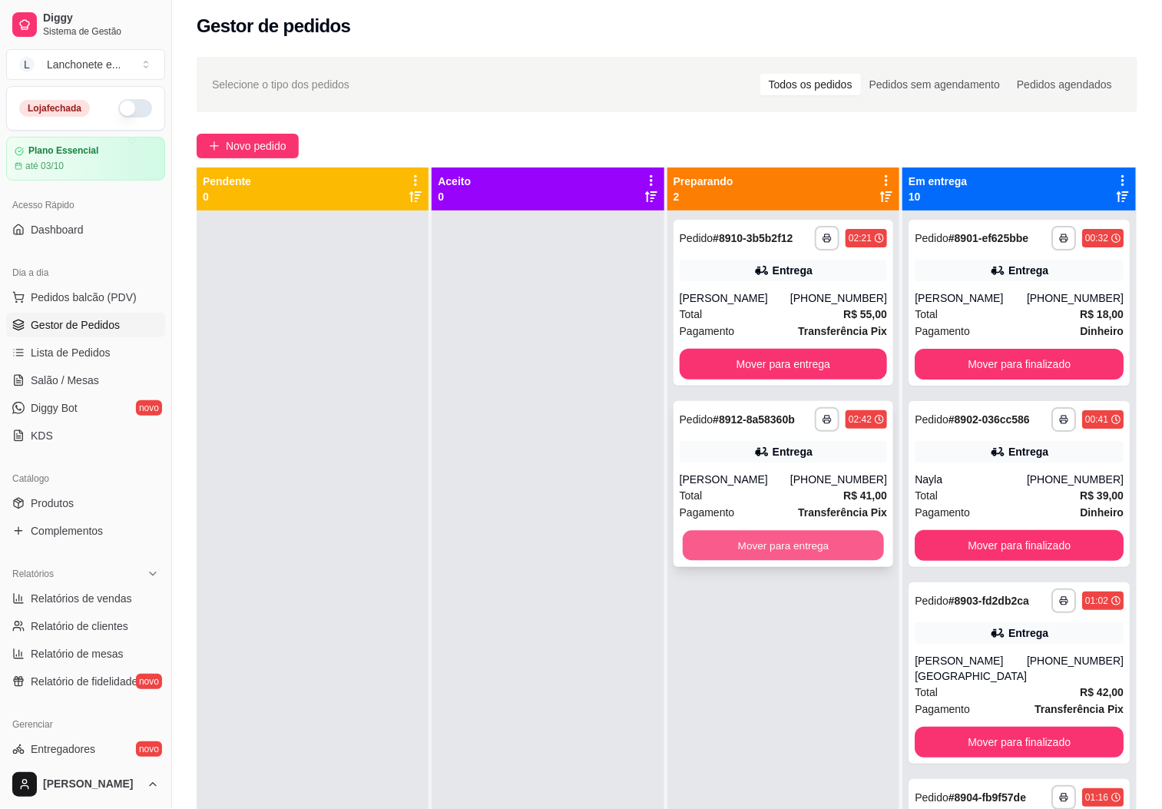
click at [800, 558] on button "Mover para entrega" at bounding box center [783, 546] width 201 height 30
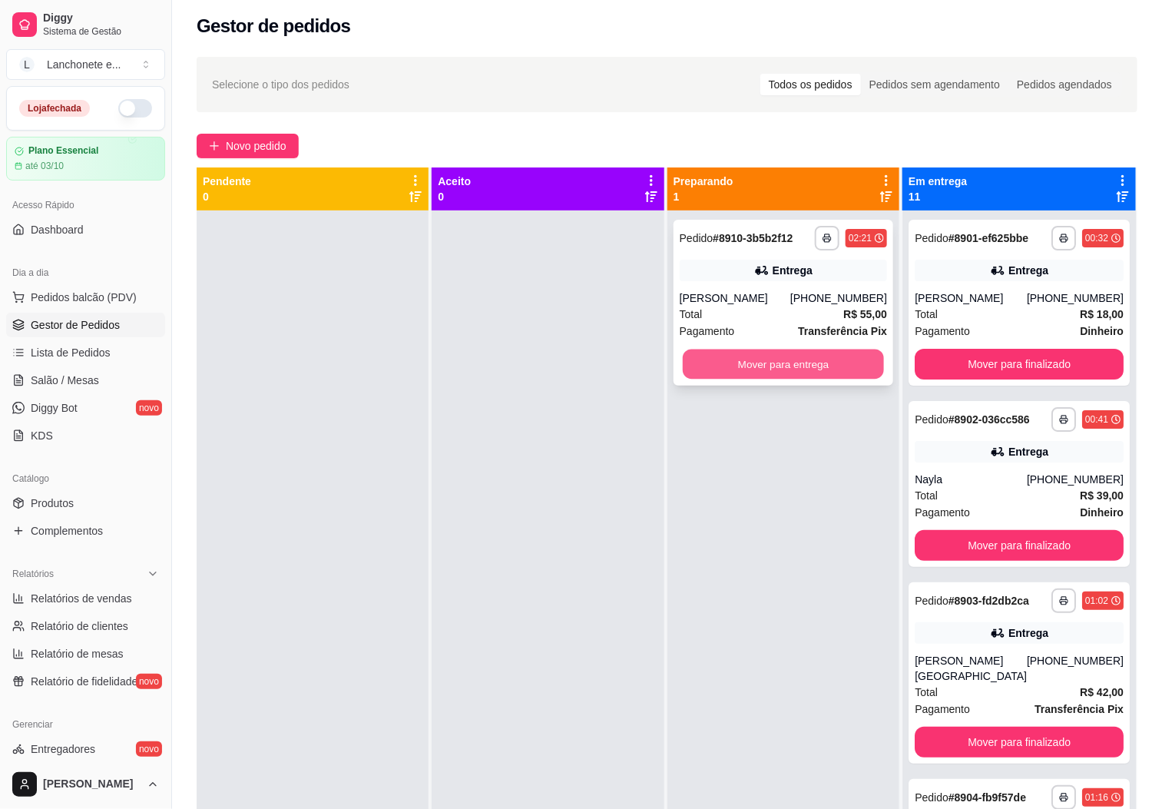
click at [807, 349] on div "Mover para entrega" at bounding box center [783, 364] width 207 height 31
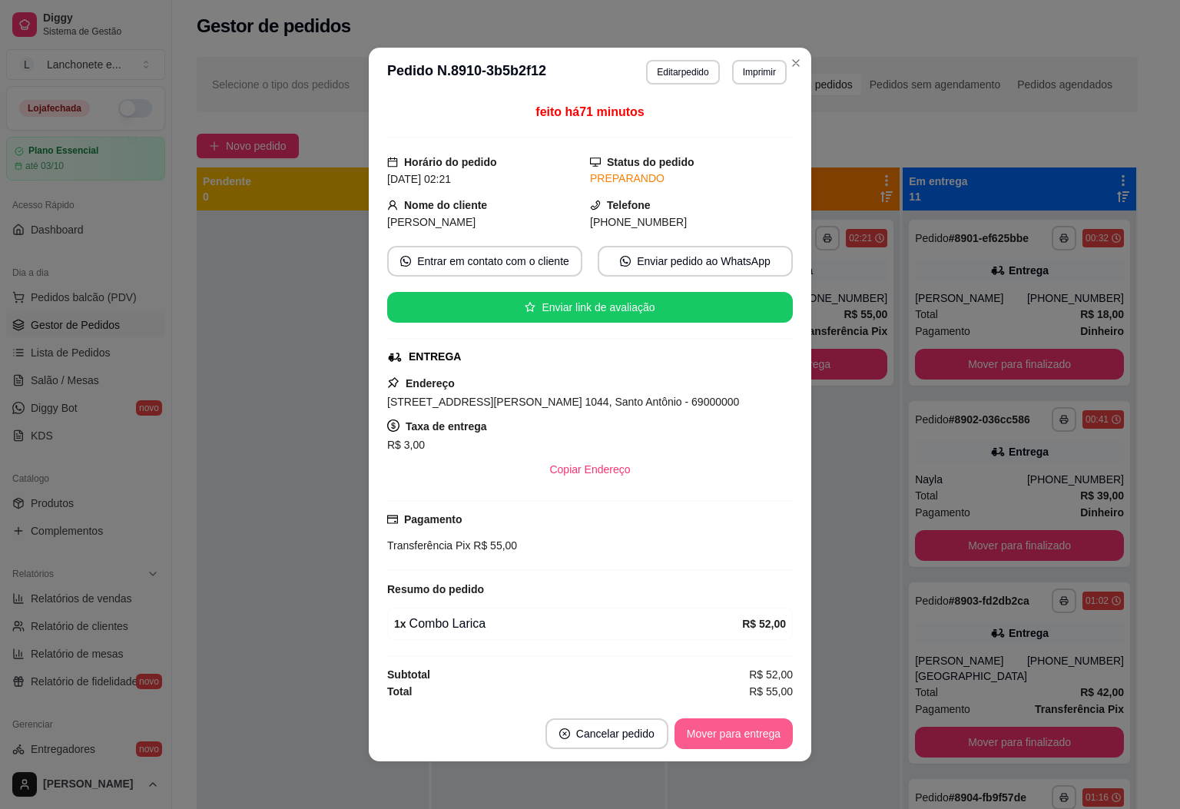
click at [724, 736] on button "Mover para entrega" at bounding box center [733, 733] width 118 height 31
click at [707, 735] on button "Mover para finalizado" at bounding box center [729, 734] width 124 height 30
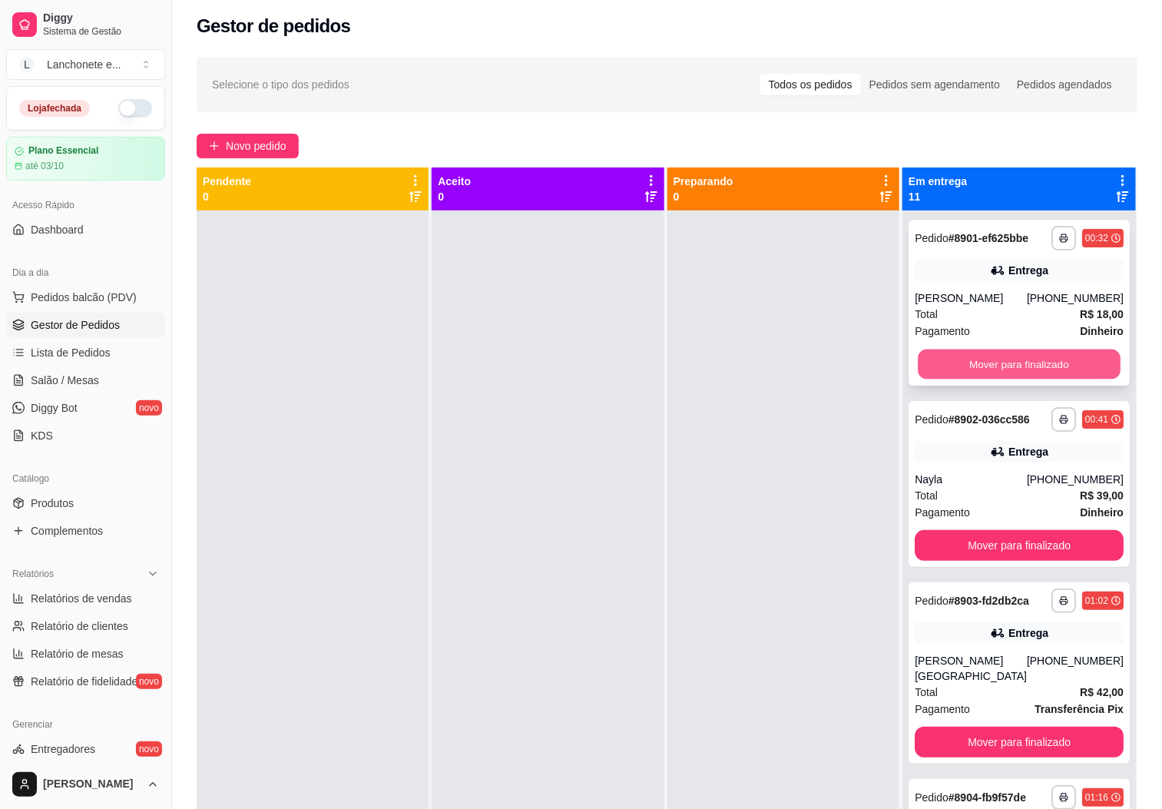
click at [1054, 353] on button "Mover para finalizado" at bounding box center [1019, 364] width 203 height 30
drag, startPoint x: 1054, startPoint y: 351, endPoint x: 1056, endPoint y: 360, distance: 9.5
click at [1056, 360] on div "Mover para finalizado" at bounding box center [1019, 364] width 209 height 31
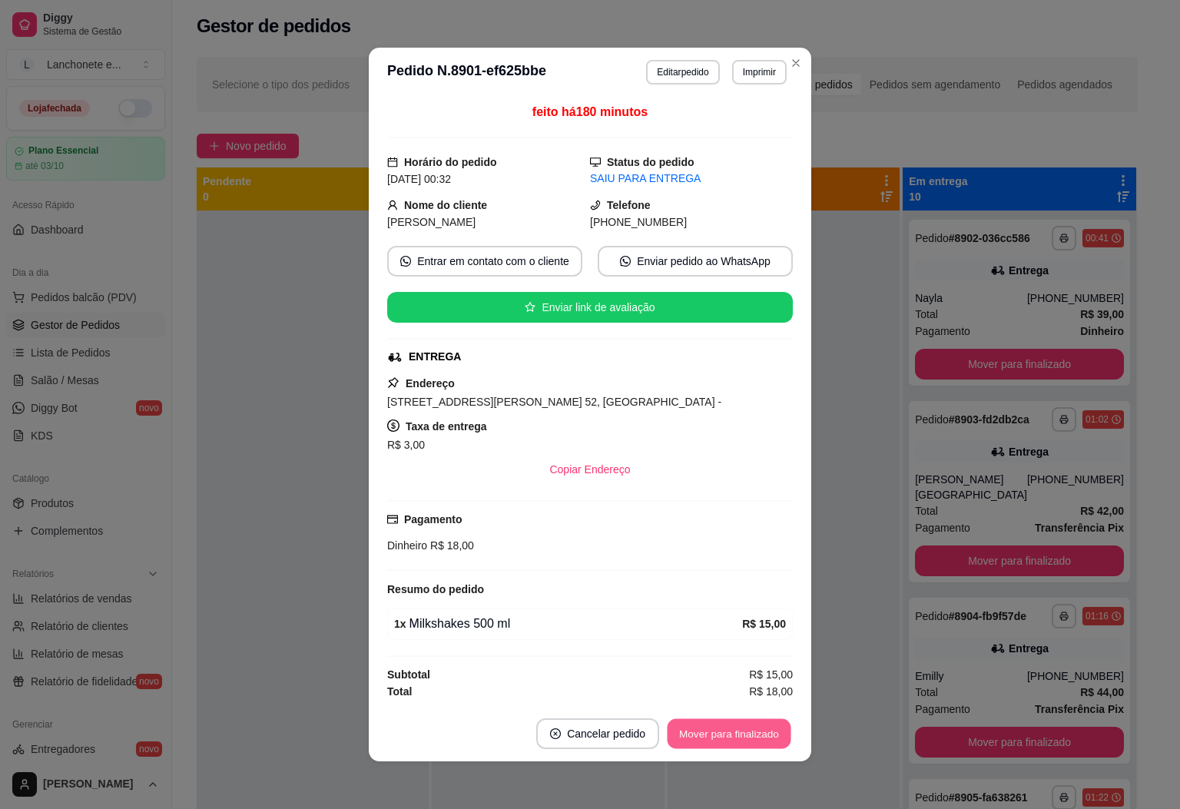
click at [721, 740] on button "Mover para finalizado" at bounding box center [729, 734] width 124 height 30
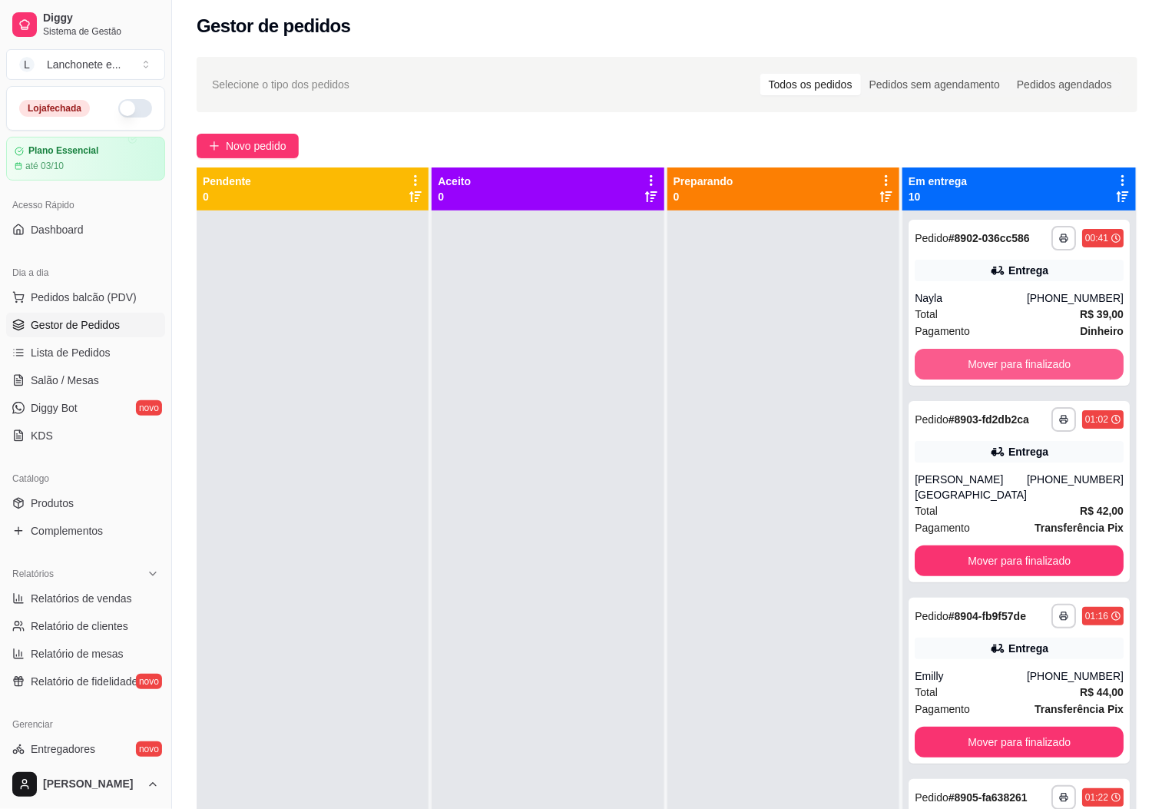
click at [1062, 372] on button "Mover para finalizado" at bounding box center [1019, 364] width 209 height 31
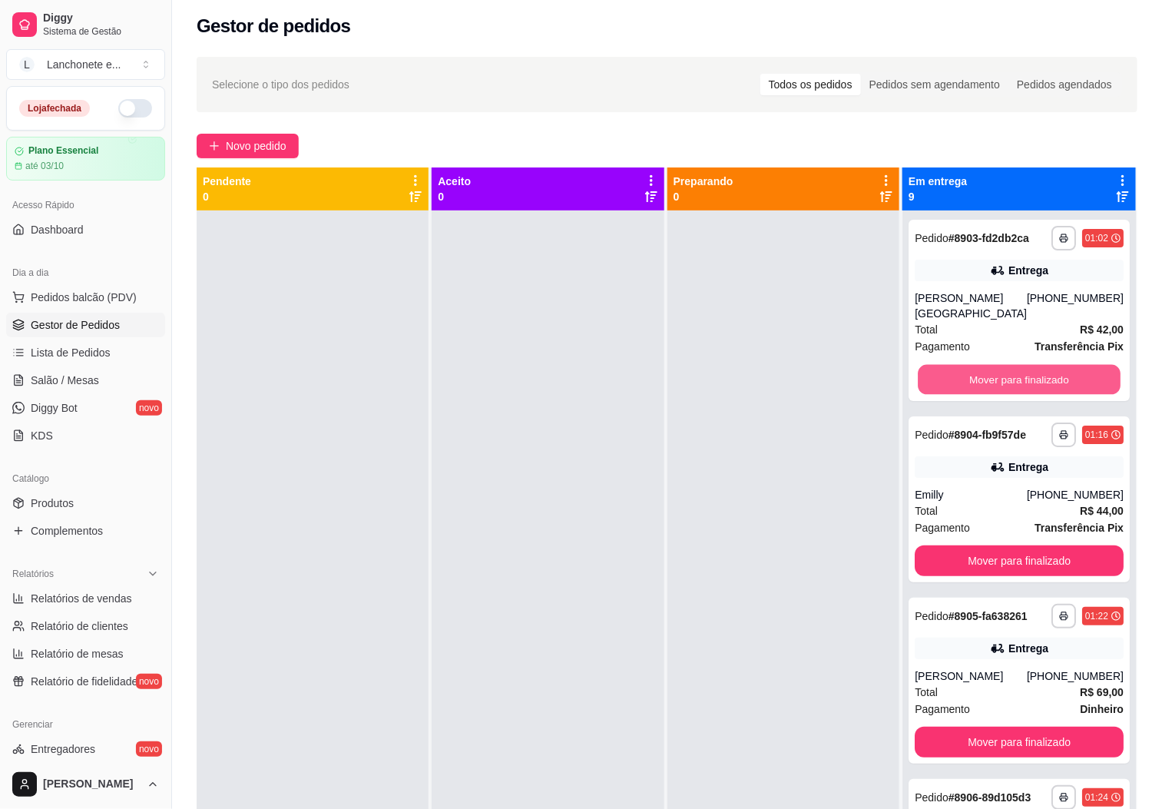
click at [1062, 372] on button "Mover para finalizado" at bounding box center [1019, 380] width 203 height 30
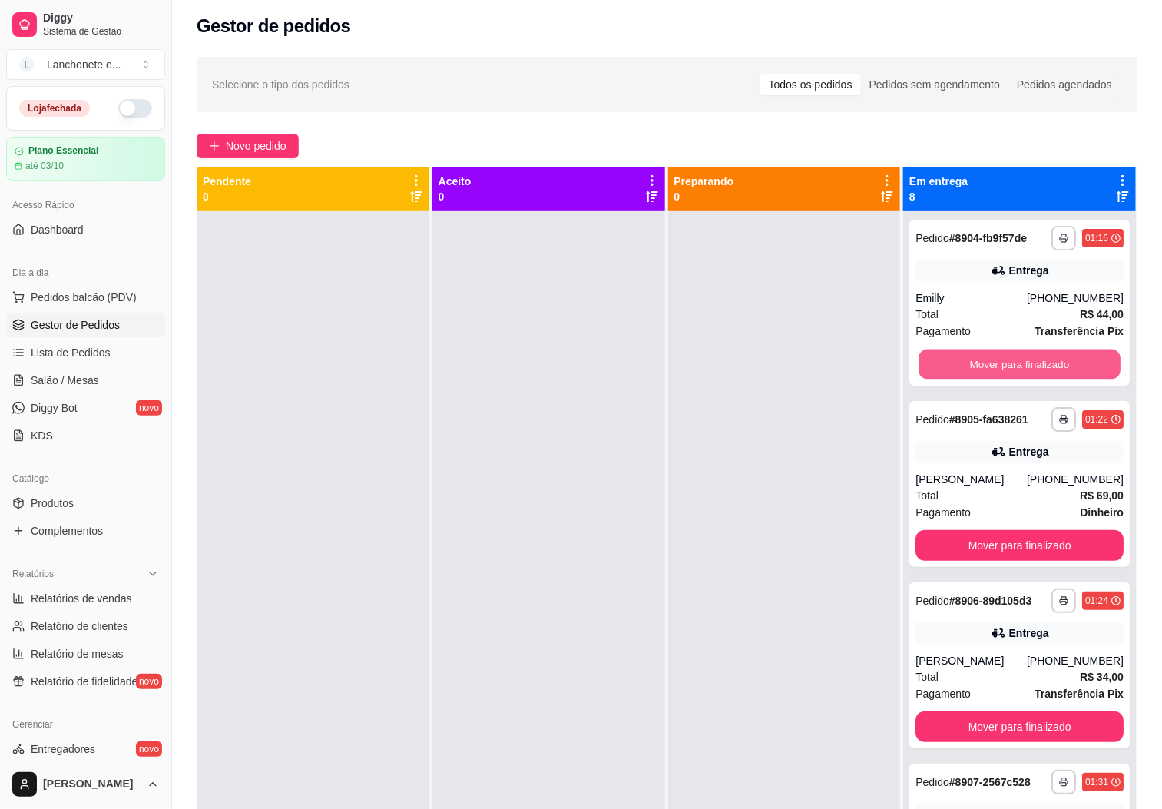
click at [1062, 372] on button "Mover para finalizado" at bounding box center [1020, 364] width 202 height 30
click at [1062, 372] on button "Mover para finalizado" at bounding box center [1019, 364] width 208 height 31
click at [1062, 372] on button "Mover para finalizado" at bounding box center [1020, 364] width 202 height 30
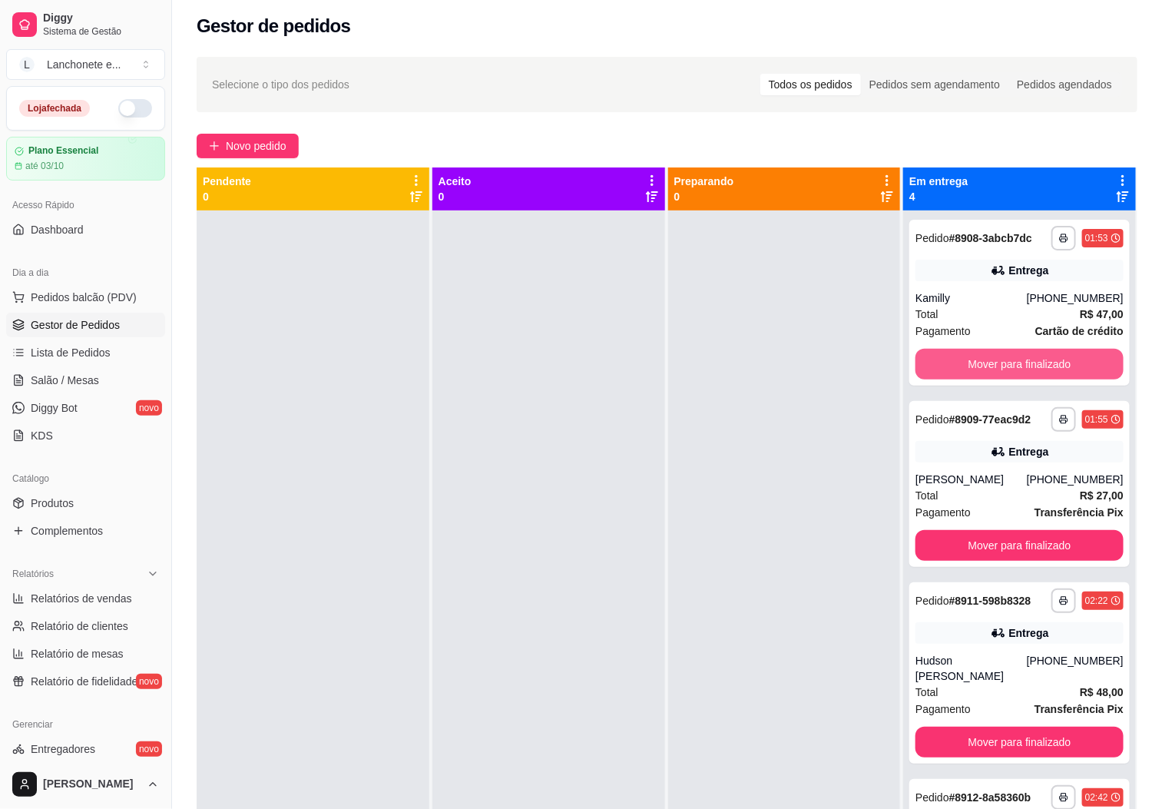
click at [1062, 372] on button "Mover para finalizado" at bounding box center [1019, 364] width 208 height 31
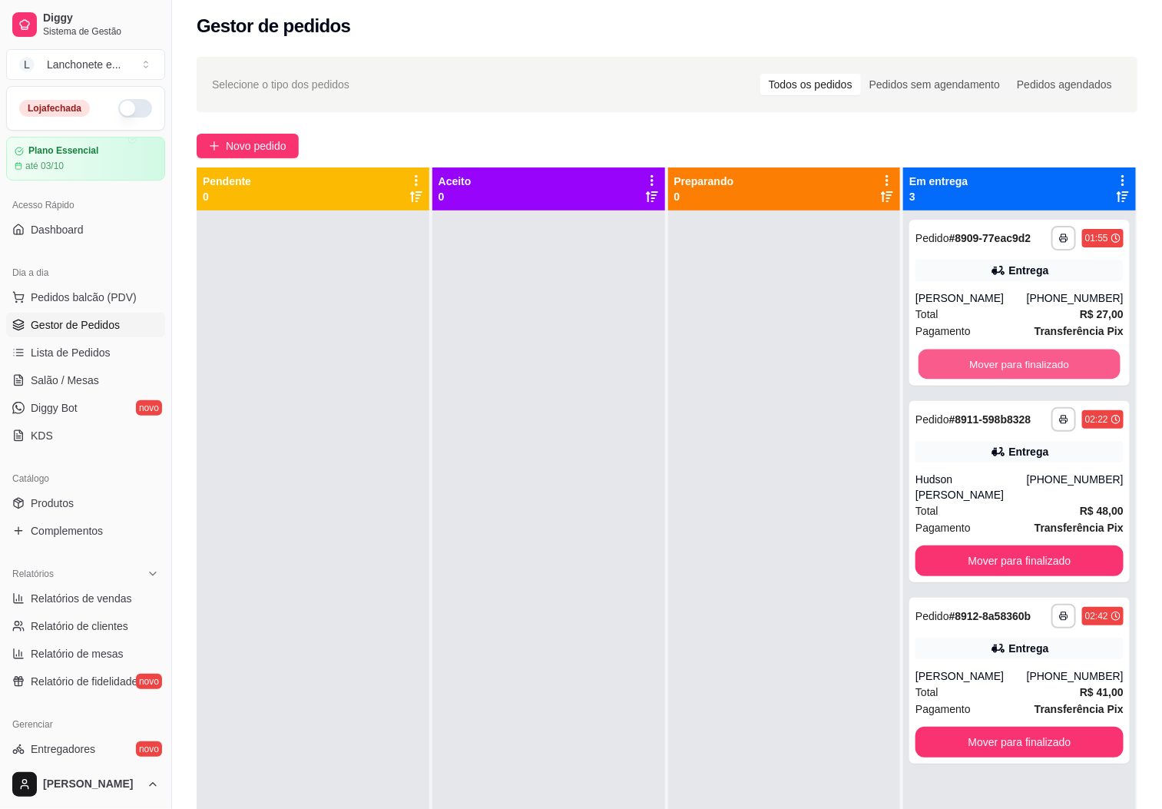
click at [1062, 372] on button "Mover para finalizado" at bounding box center [1020, 364] width 202 height 30
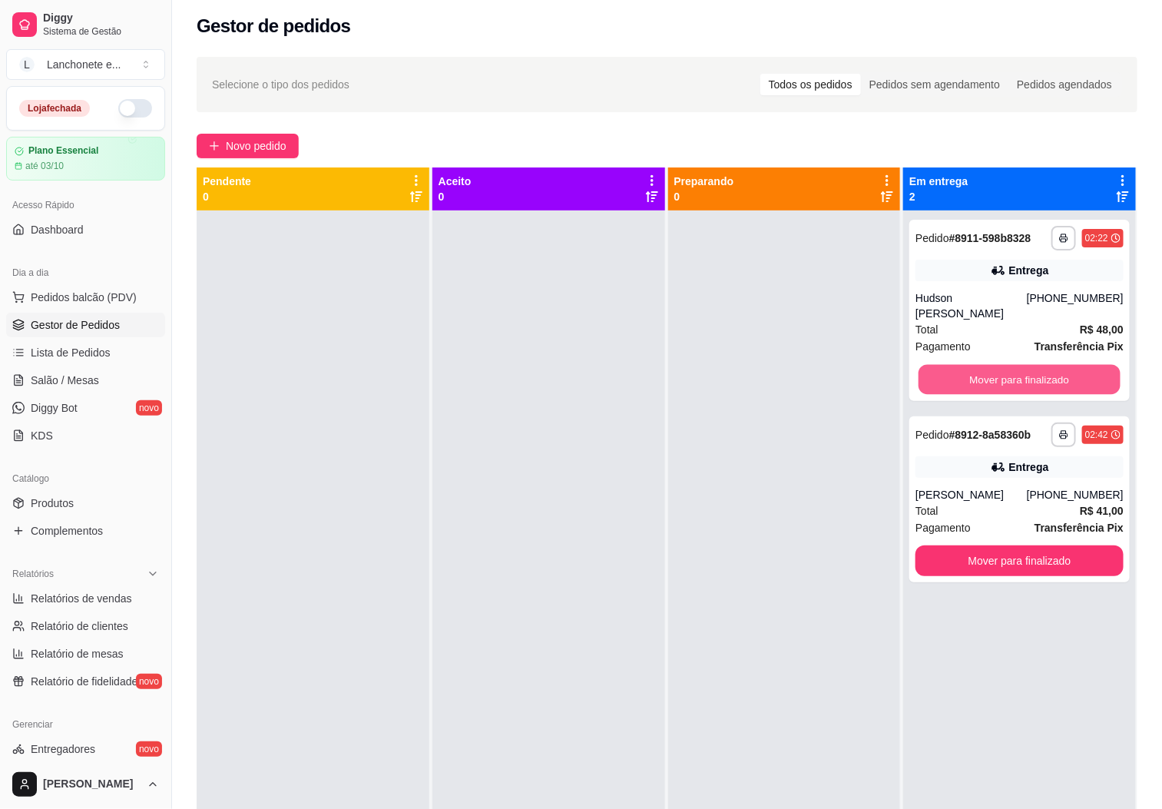
click at [1062, 372] on button "Mover para finalizado" at bounding box center [1020, 380] width 202 height 30
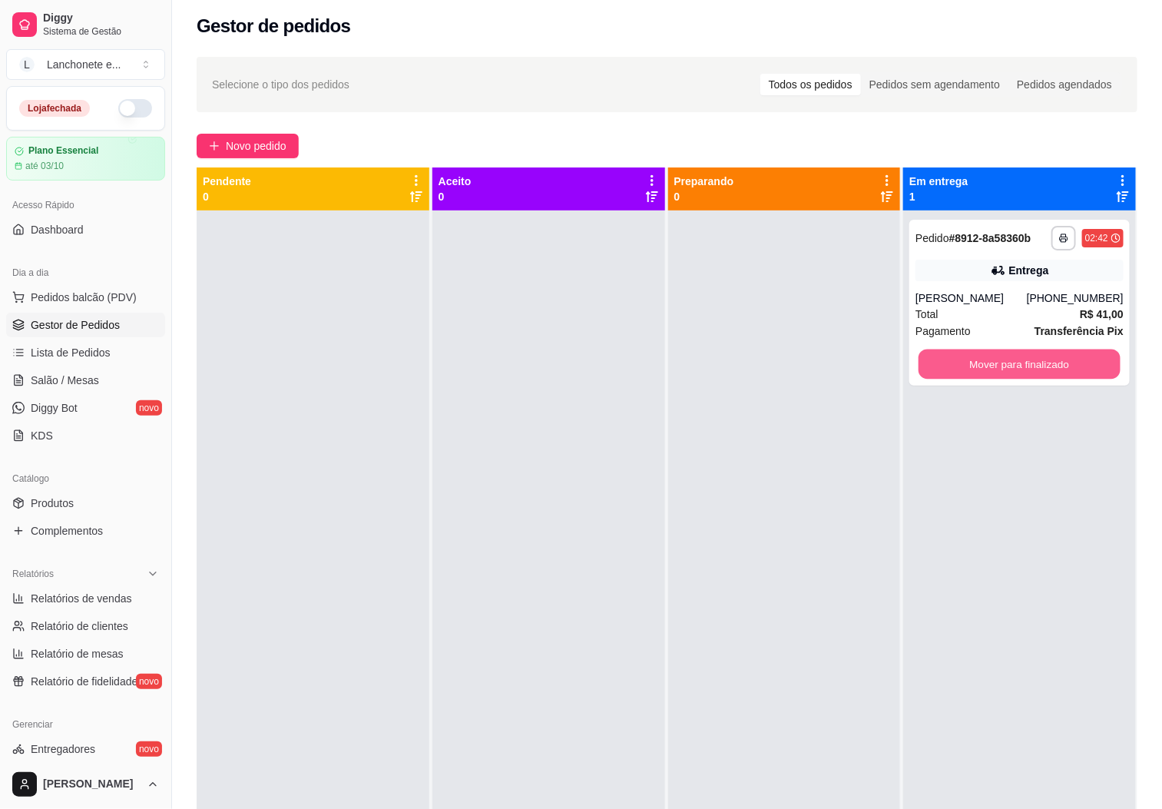
click at [1062, 372] on button "Mover para finalizado" at bounding box center [1020, 364] width 202 height 30
